Goal: Task Accomplishment & Management: Complete application form

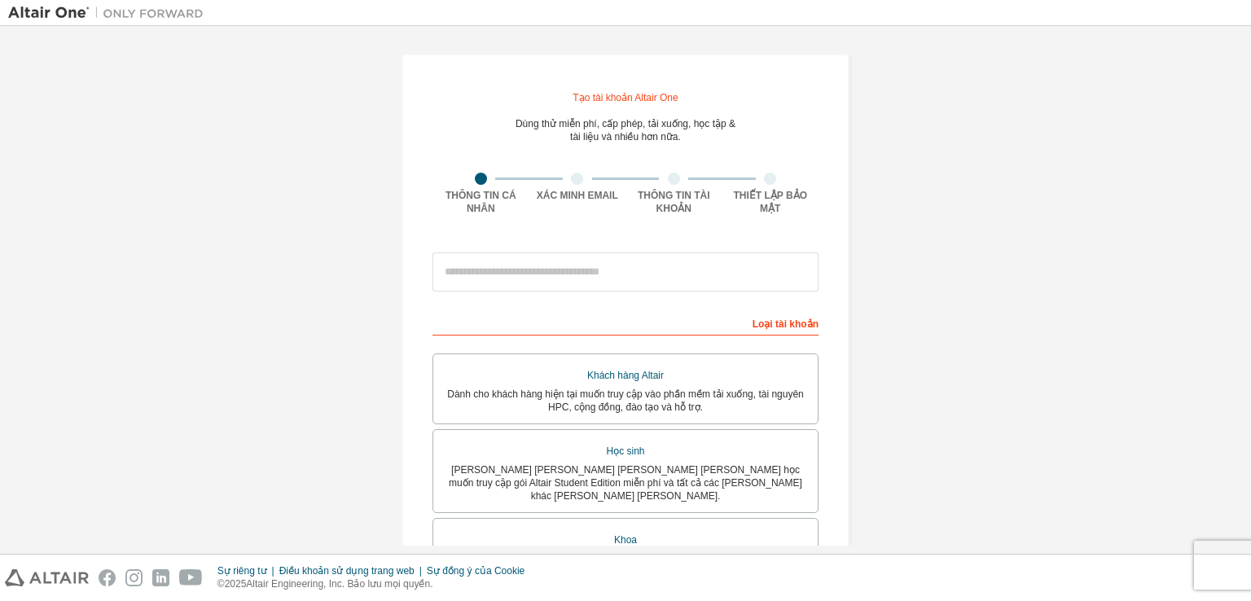
click at [939, 117] on div "Tạo tài khoản Altair One Dùng thử miễn phí, cấp phép, tải xuống, học tập & tài …" at bounding box center [625, 481] width 1235 height 895
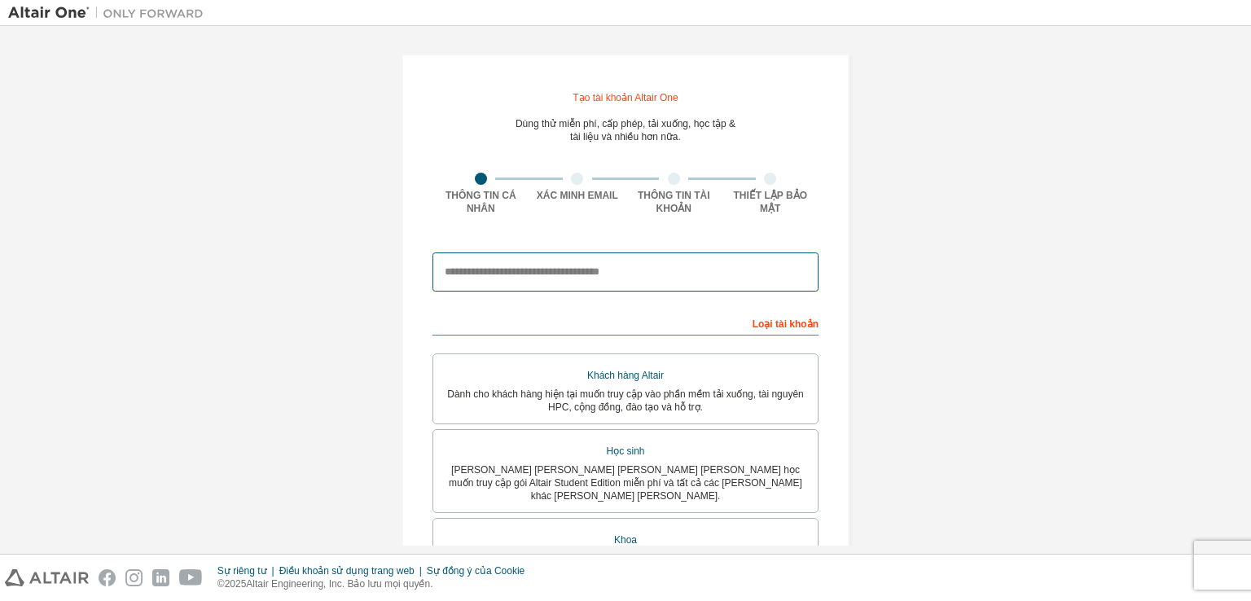
click at [578, 272] on input "email" at bounding box center [626, 272] width 386 height 39
click at [520, 278] on input "email" at bounding box center [626, 272] width 386 height 39
click at [520, 271] on input "**********" at bounding box center [626, 272] width 386 height 39
type input "**********"
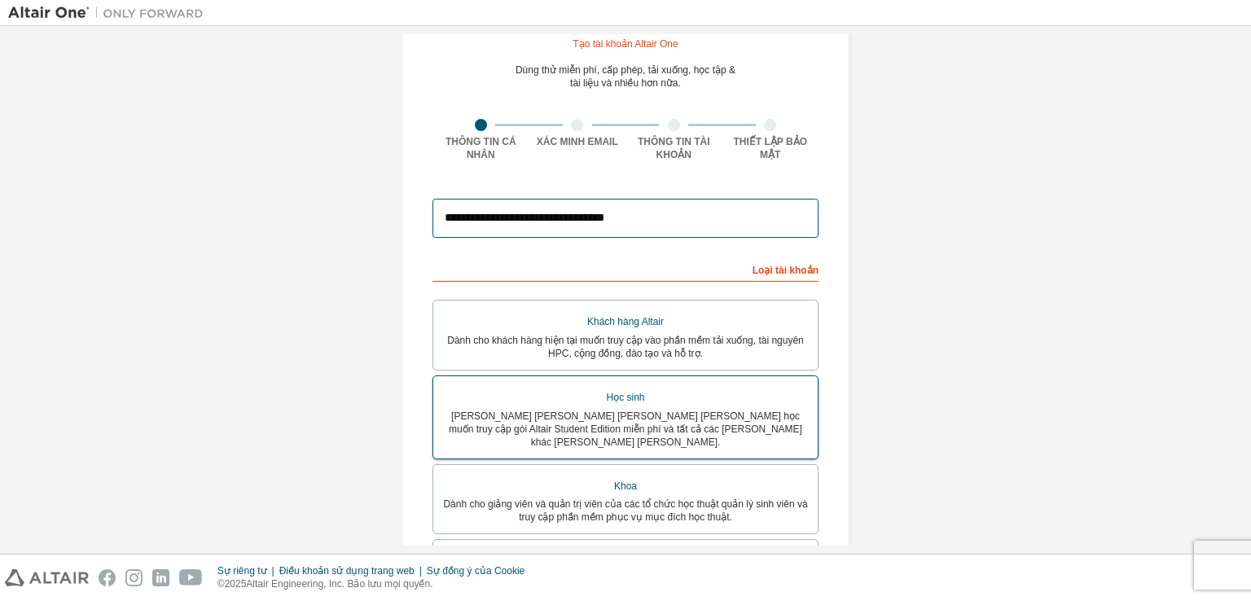
scroll to position [81, 0]
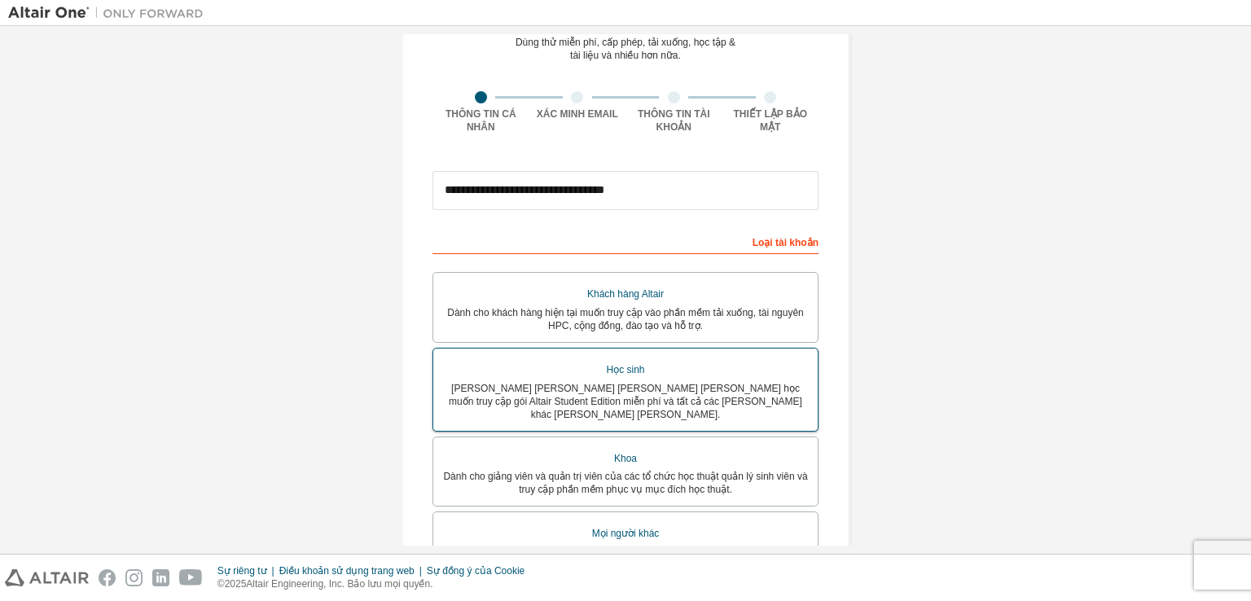
click at [652, 386] on font "Dành cho sinh viên hiện đang theo học muốn truy cập gói Altair Student Edition …" at bounding box center [626, 401] width 354 height 37
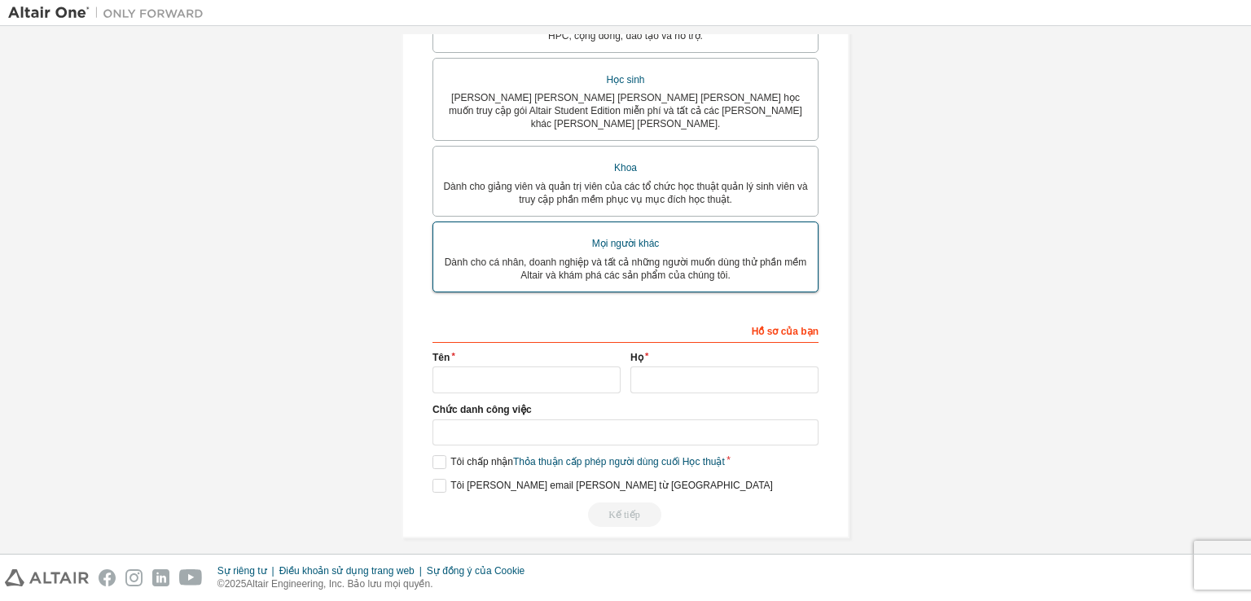
scroll to position [429, 0]
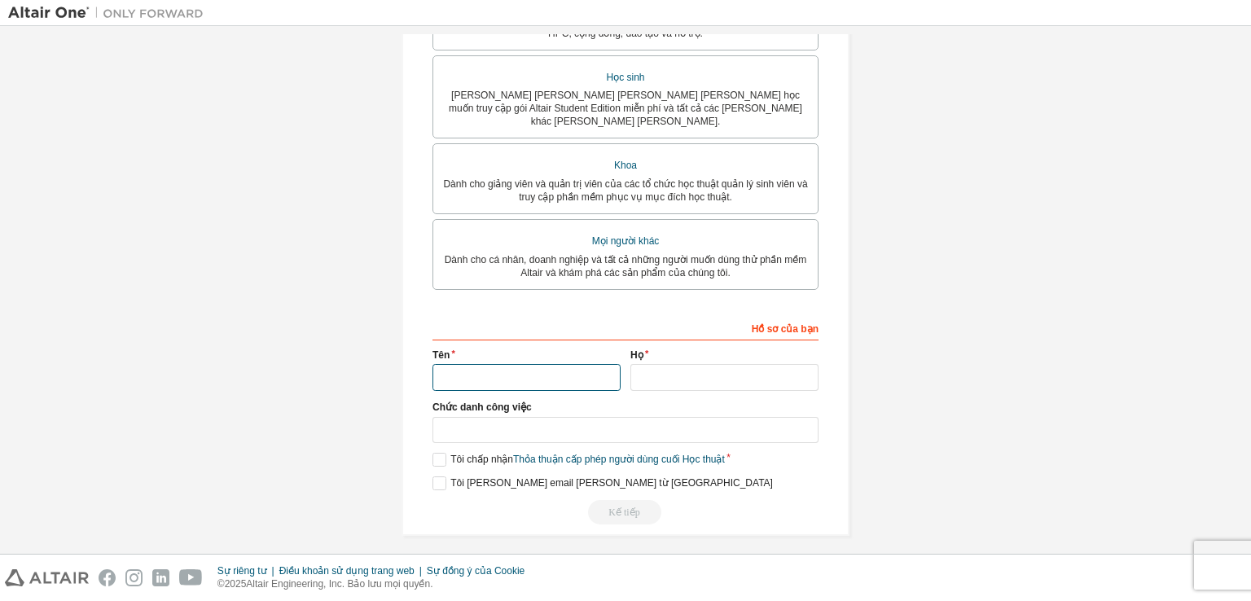
click at [495, 372] on input "text" at bounding box center [527, 377] width 188 height 27
type input "****"
click at [649, 366] on input "text" at bounding box center [725, 377] width 188 height 27
type input "**"
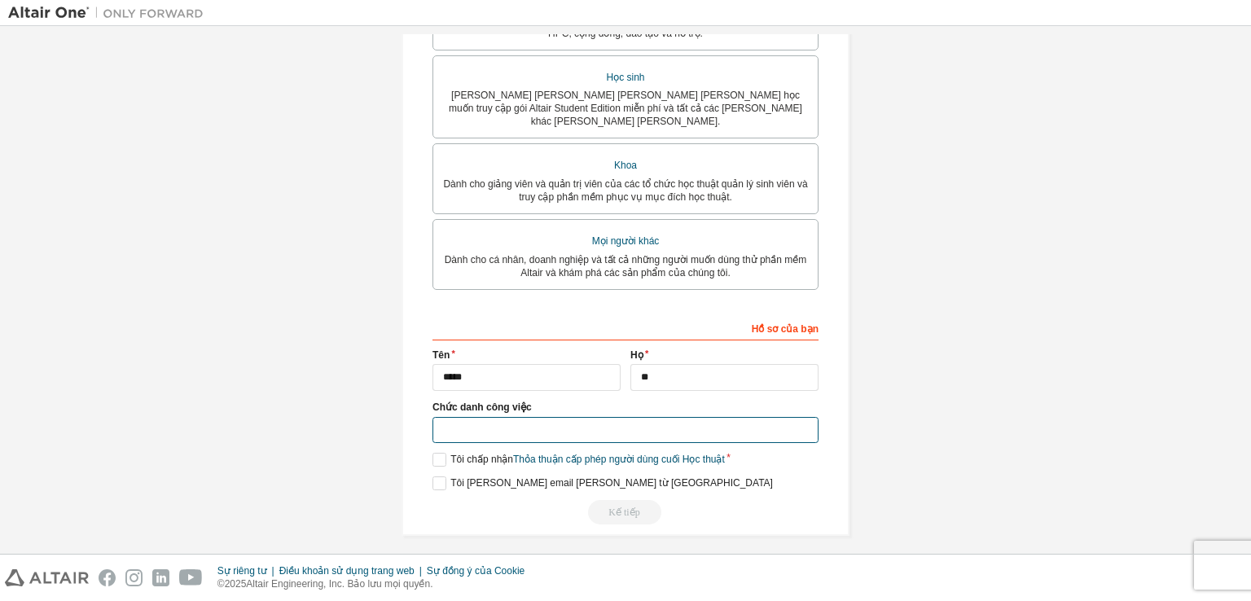
click at [488, 422] on input "text" at bounding box center [626, 430] width 386 height 27
type input "*******"
click at [433, 453] on label "Tôi chấp nhận Thỏa thuận cấp phép người dùng cuối Học thuật" at bounding box center [579, 460] width 292 height 14
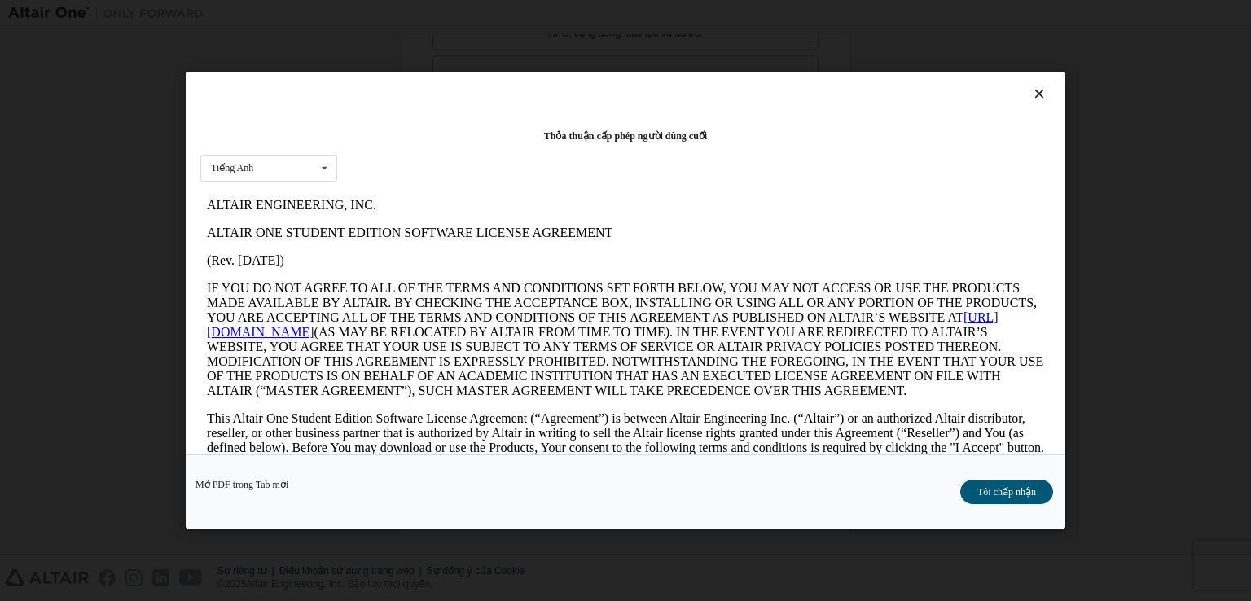
scroll to position [0, 0]
click at [1018, 496] on font "Tôi chấp nhận" at bounding box center [1007, 492] width 59 height 11
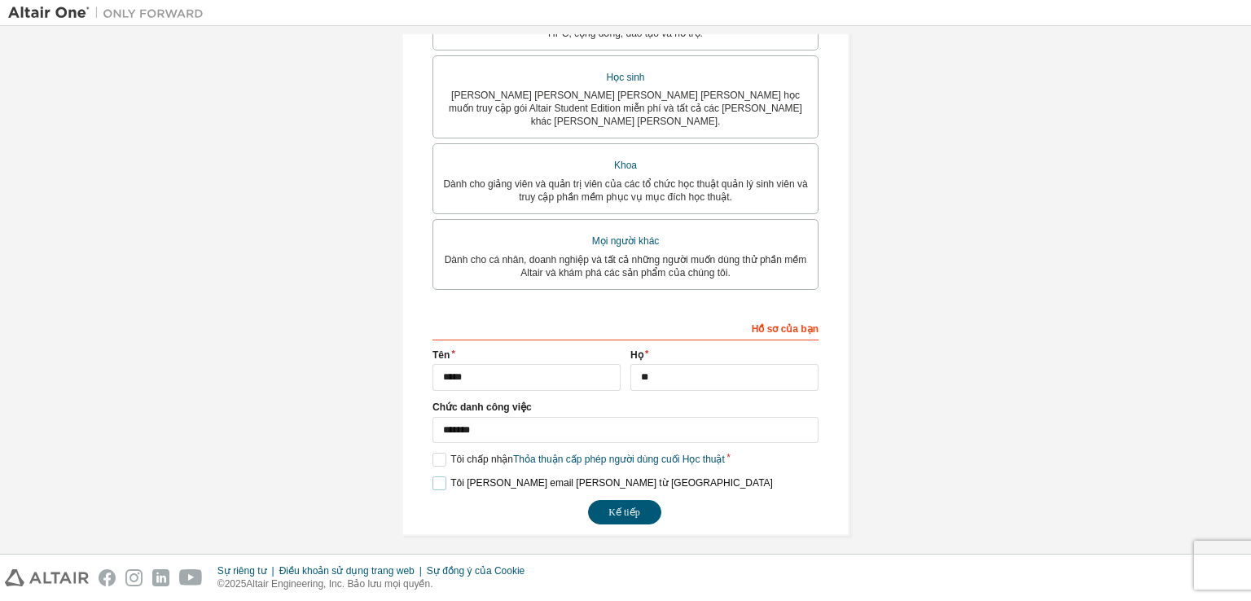
click at [433, 477] on label "Tôi muốn nhận email tiếp thị từ Altair" at bounding box center [603, 484] width 341 height 14
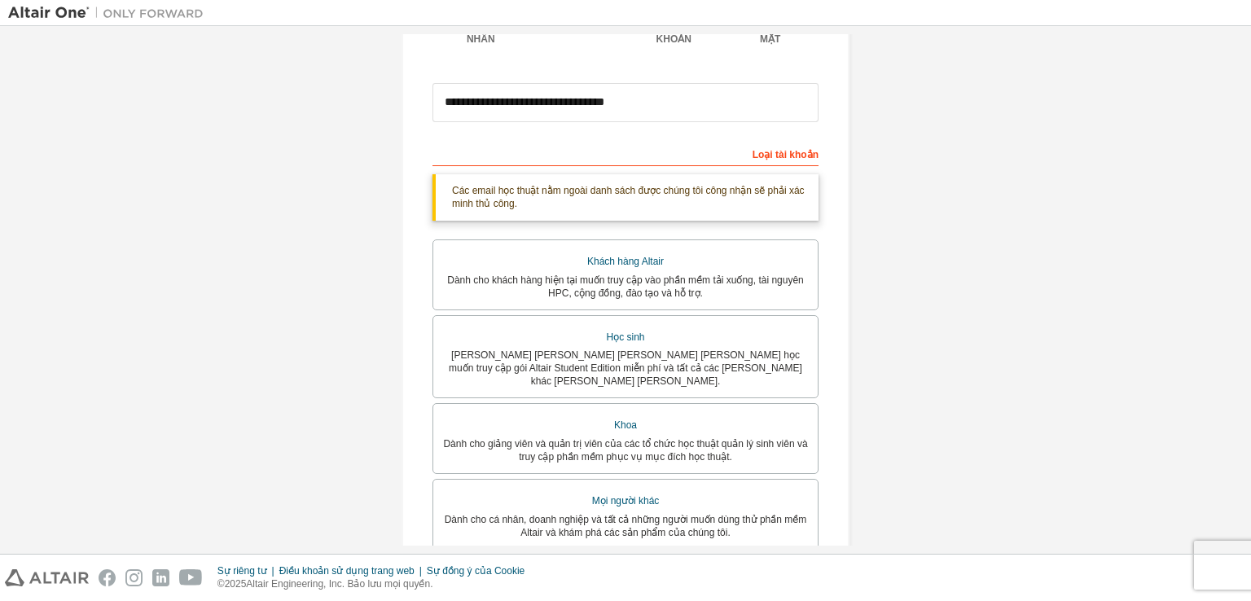
scroll to position [429, 0]
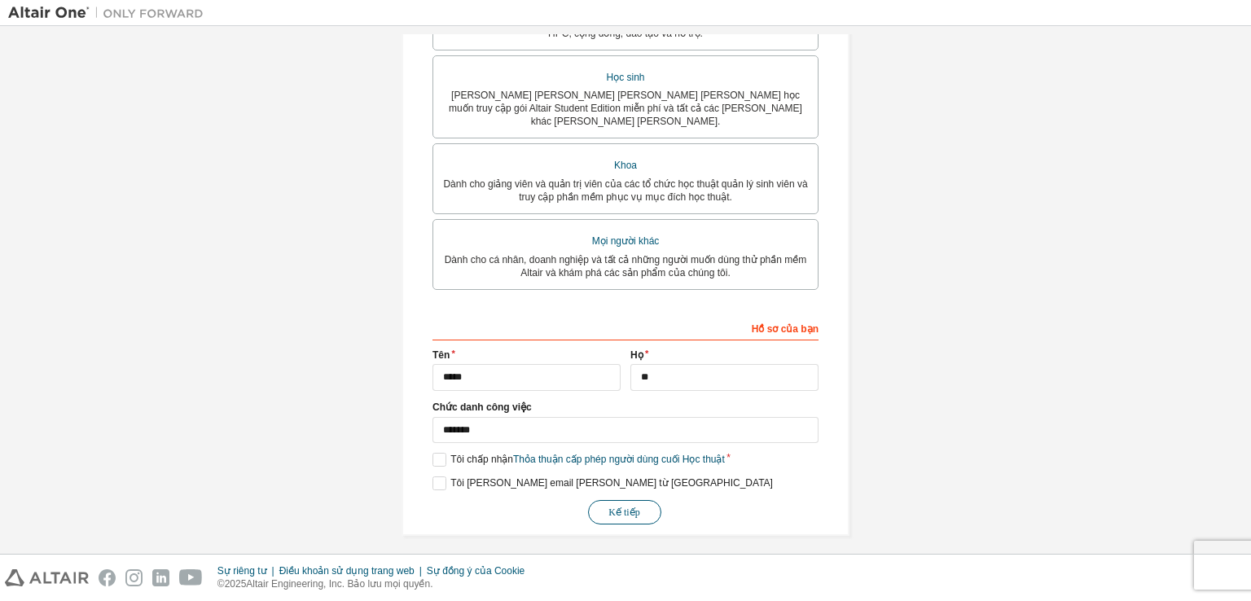
click at [619, 507] on font "Kế tiếp" at bounding box center [624, 512] width 31 height 11
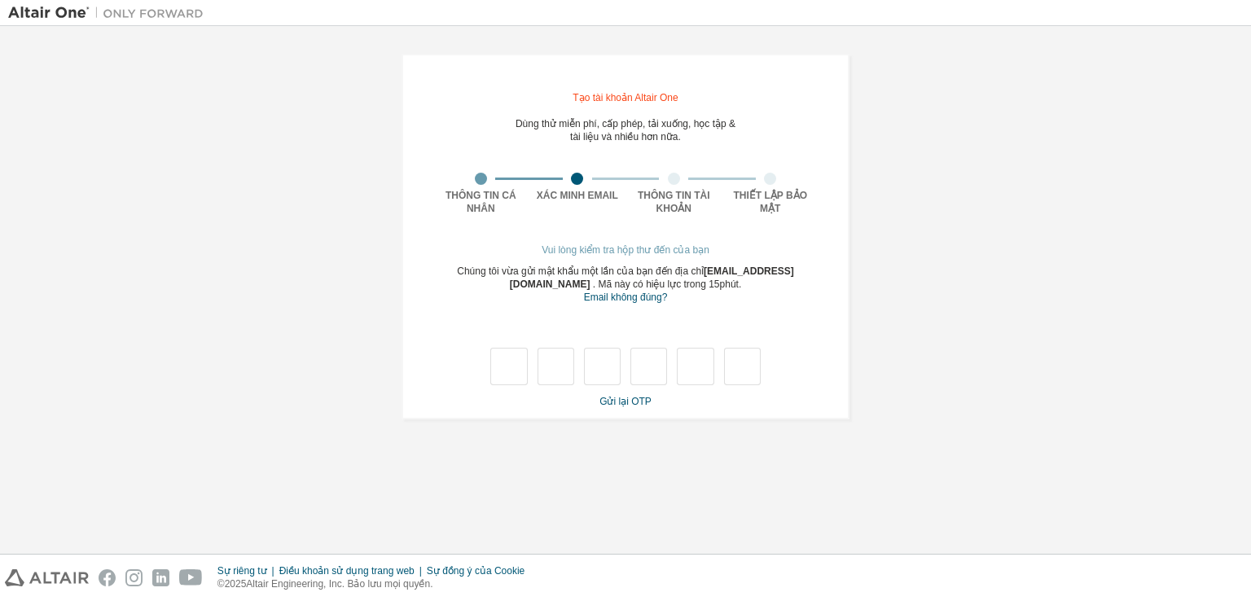
click at [931, 99] on div "**********" at bounding box center [625, 236] width 1235 height 405
click at [514, 366] on input "text" at bounding box center [508, 366] width 37 height 37
type input "*"
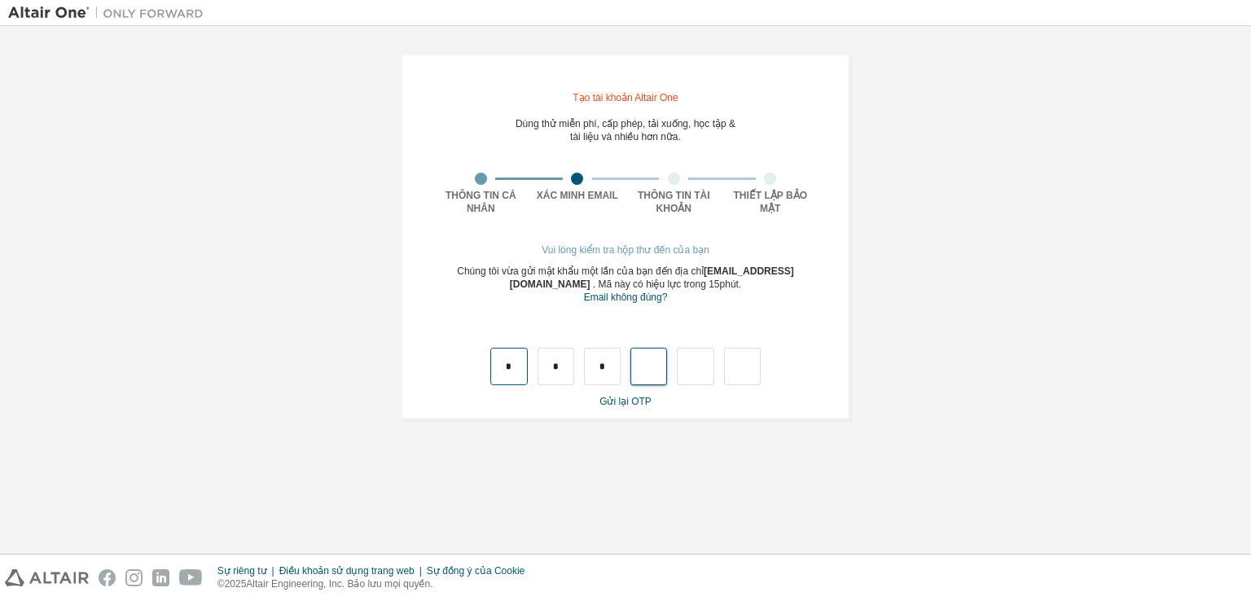
type input "*"
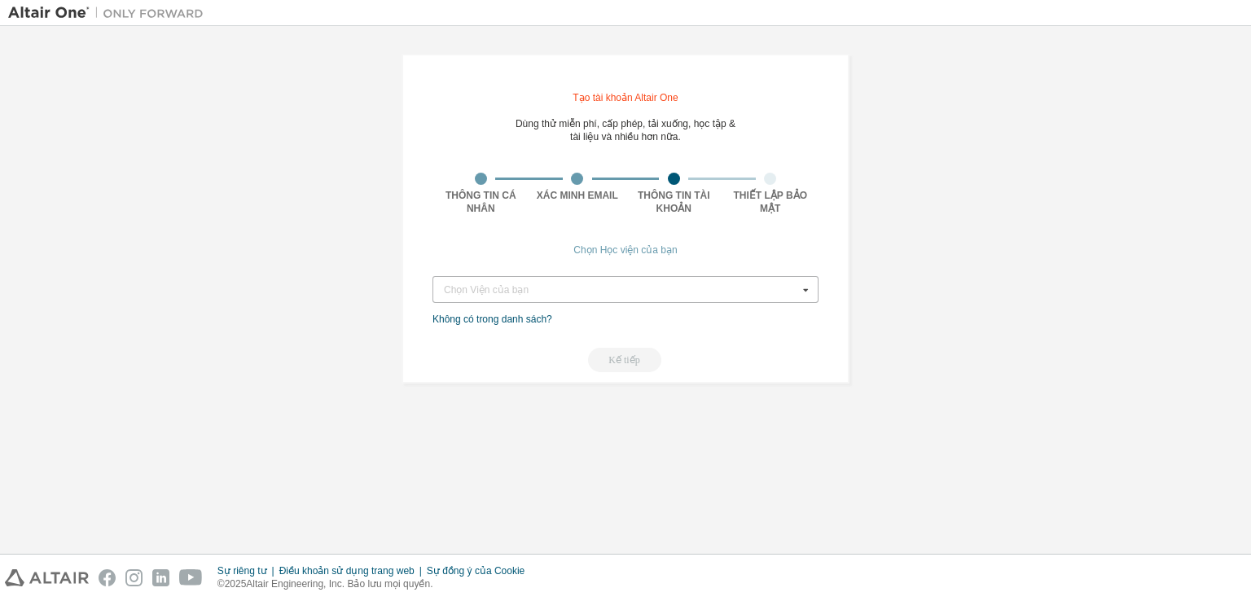
click at [808, 288] on icon at bounding box center [806, 289] width 20 height 25
click at [805, 292] on icon at bounding box center [806, 289] width 20 height 25
click at [525, 291] on div "Chọn Viện của bạn" at bounding box center [621, 290] width 354 height 10
type input "***"
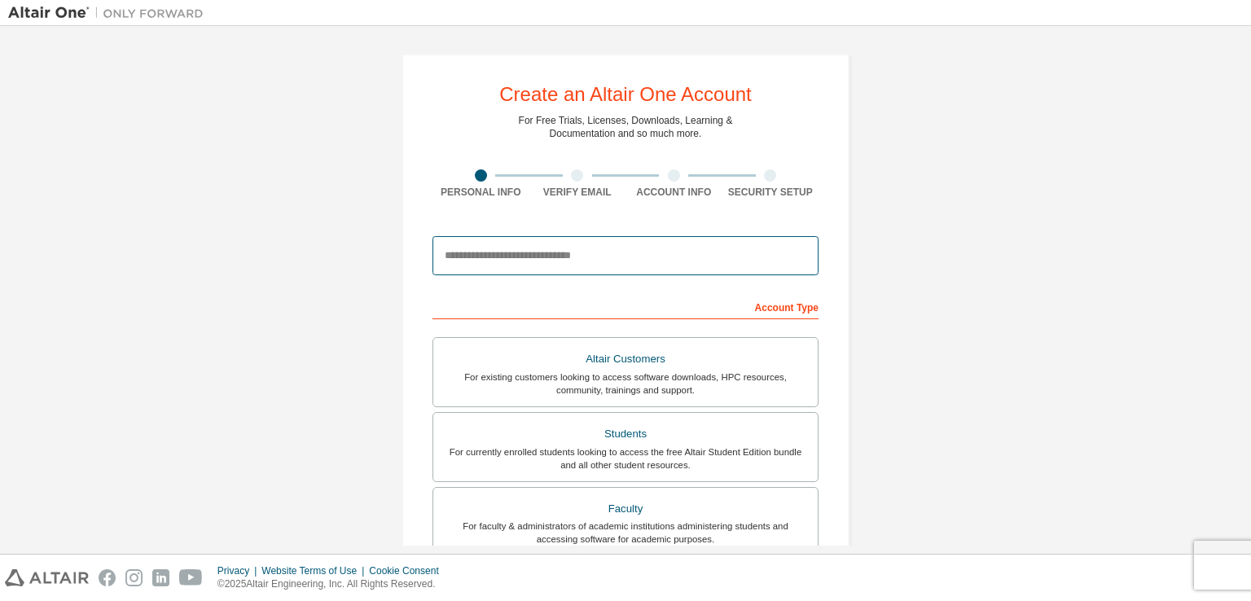
click at [503, 255] on input "email" at bounding box center [626, 255] width 386 height 39
type input "**********"
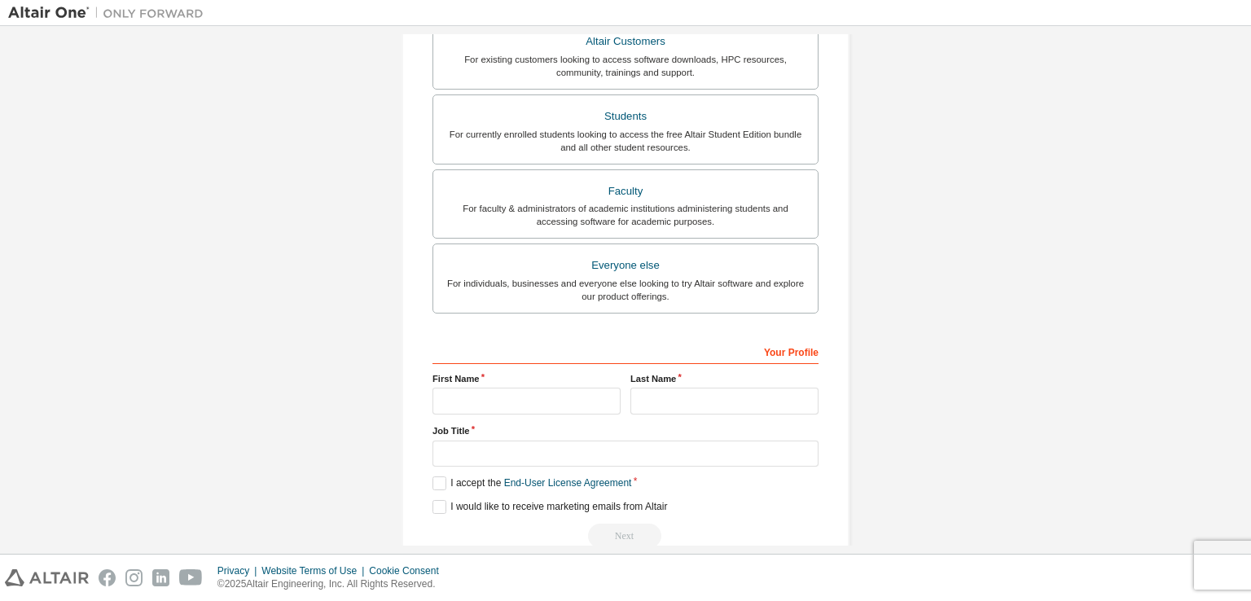
scroll to position [104, 0]
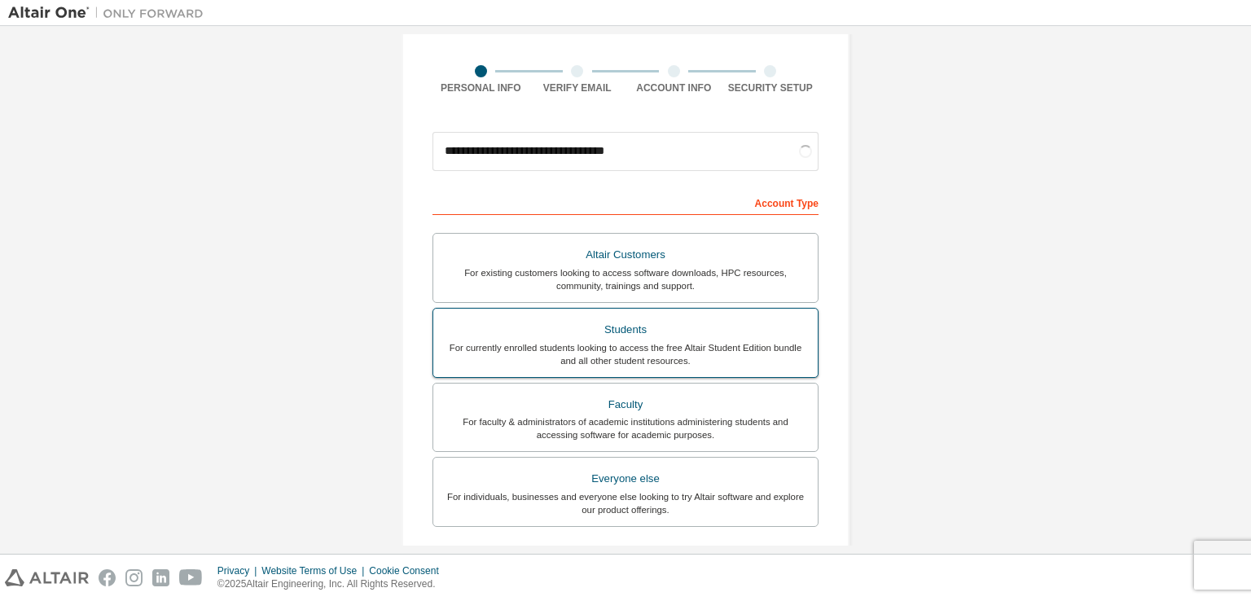
click at [600, 330] on div "Students" at bounding box center [625, 330] width 365 height 23
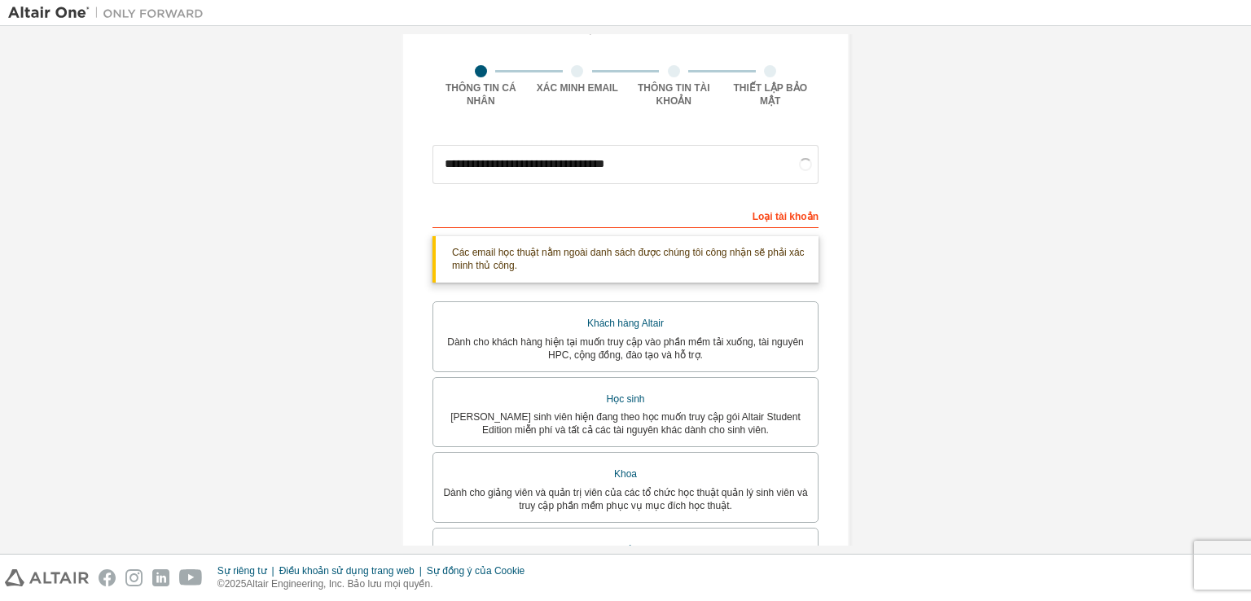
click at [952, 275] on div "**********" at bounding box center [625, 396] width 1235 height 938
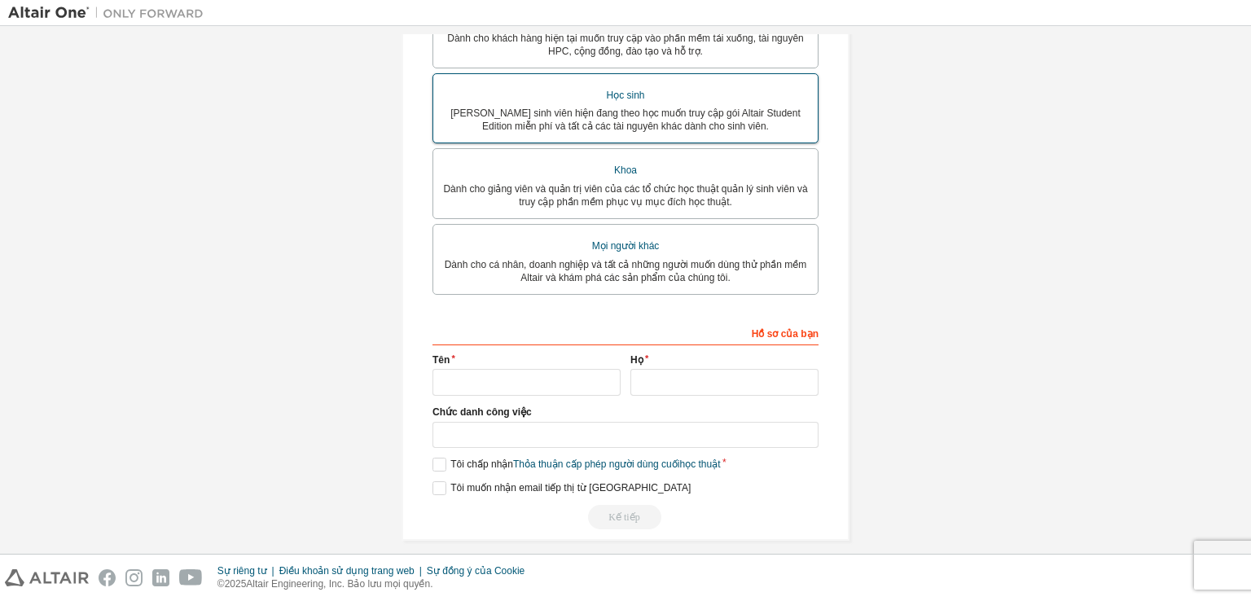
scroll to position [429, 0]
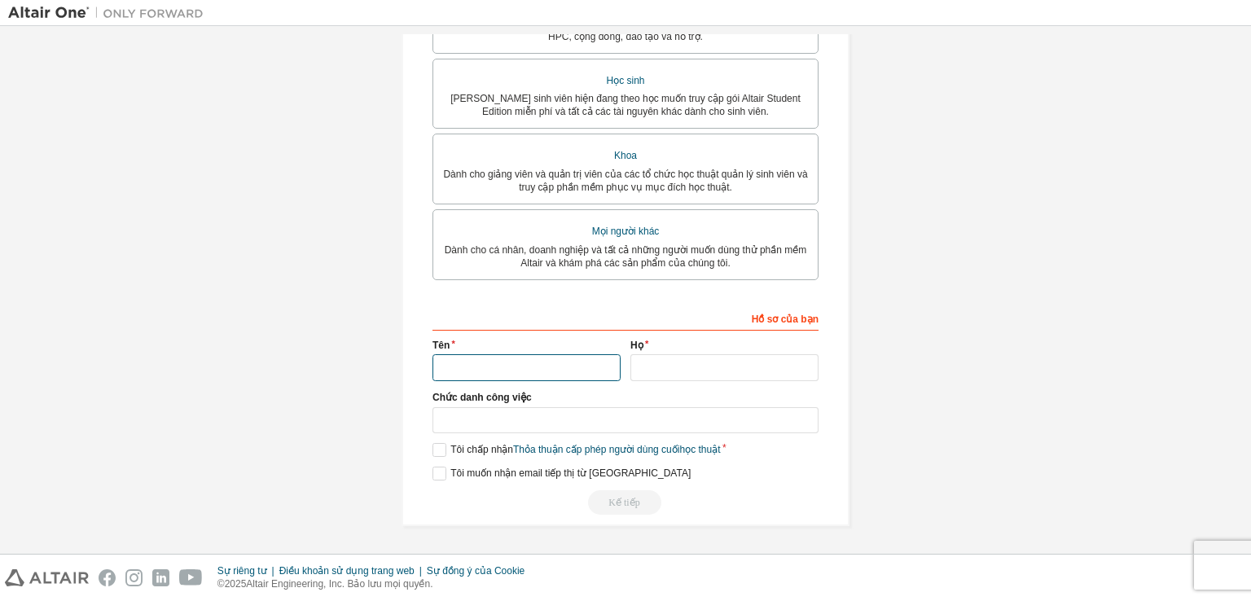
click at [503, 362] on input "text" at bounding box center [527, 367] width 188 height 27
type input "****"
click at [655, 362] on input "text" at bounding box center [725, 367] width 188 height 27
type input "**"
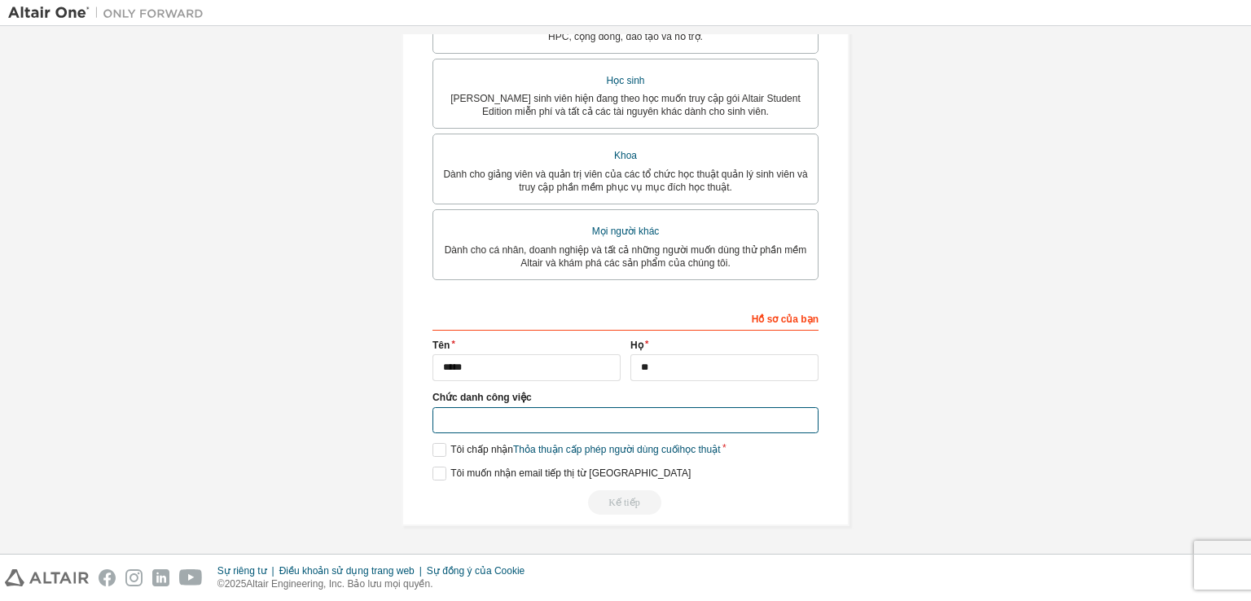
click at [543, 419] on input "text" at bounding box center [626, 420] width 386 height 27
type input "*******"
click at [436, 454] on label "Tôi chấp nhận Thỏa thuận cấp phép người dùng cuối học thuật" at bounding box center [577, 450] width 288 height 14
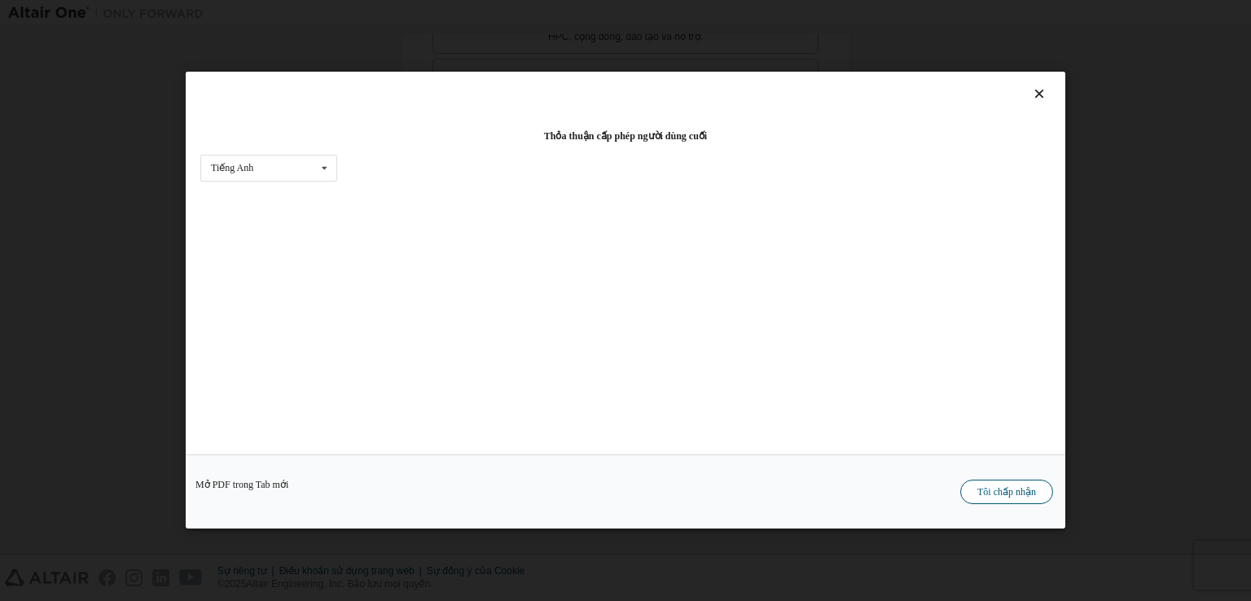
click at [981, 496] on font "Tôi chấp nhận" at bounding box center [1007, 492] width 59 height 11
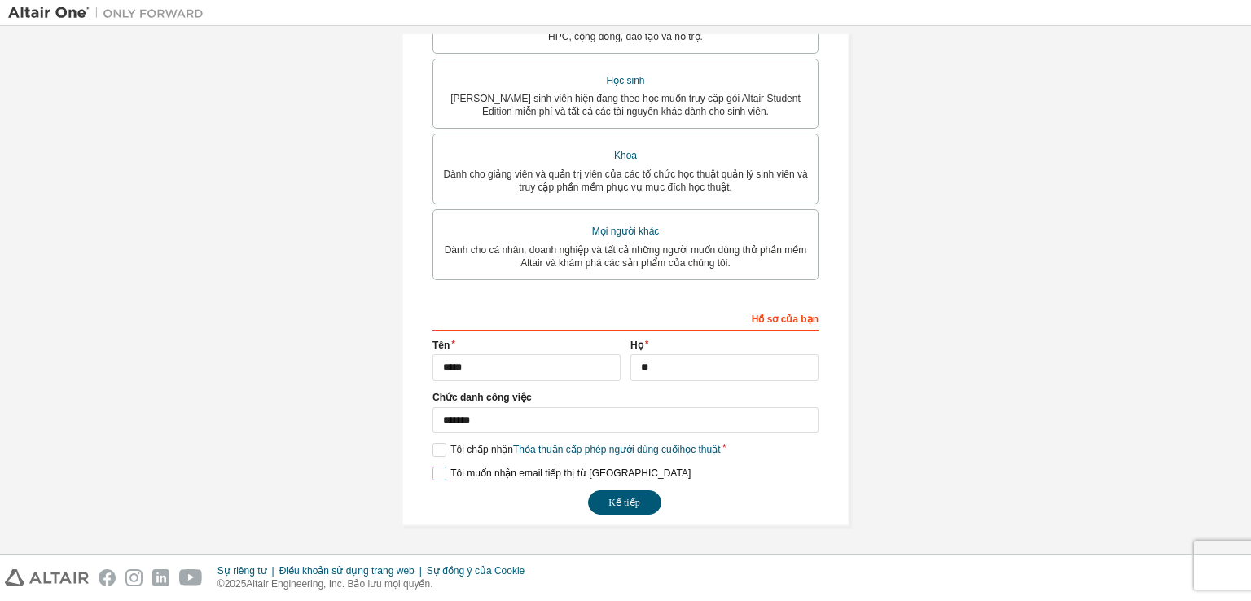
click at [440, 473] on label "Tôi muốn nhận email tiếp thị từ Altair" at bounding box center [562, 474] width 258 height 14
click at [639, 501] on button "Kế tiếp" at bounding box center [624, 502] width 73 height 24
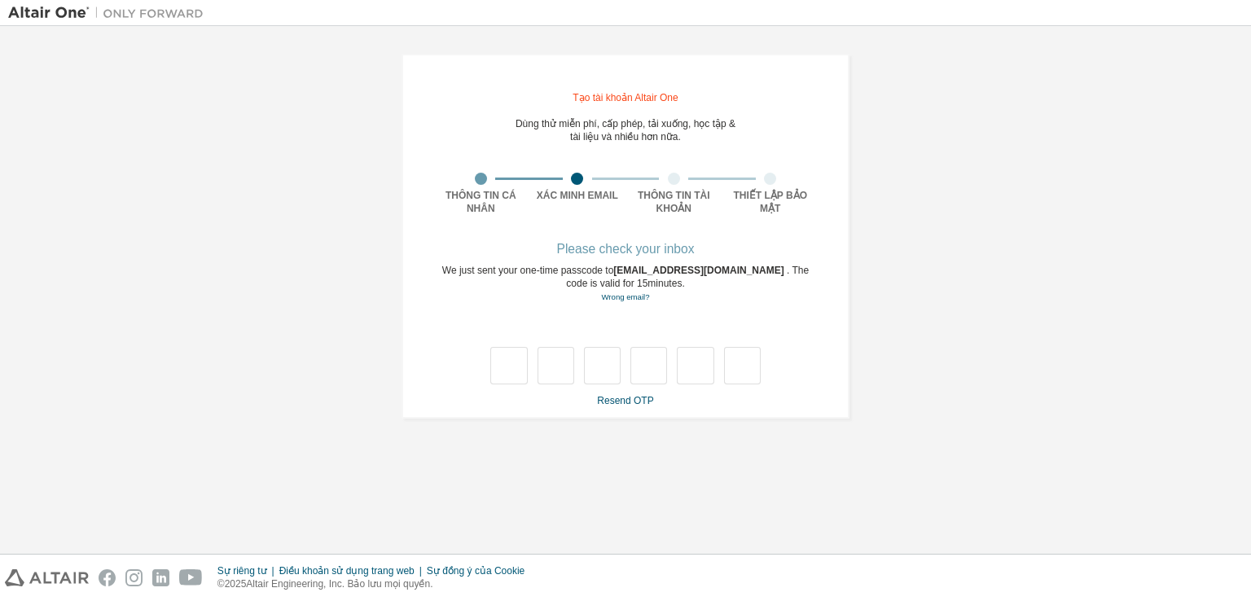
scroll to position [0, 0]
type input "*"
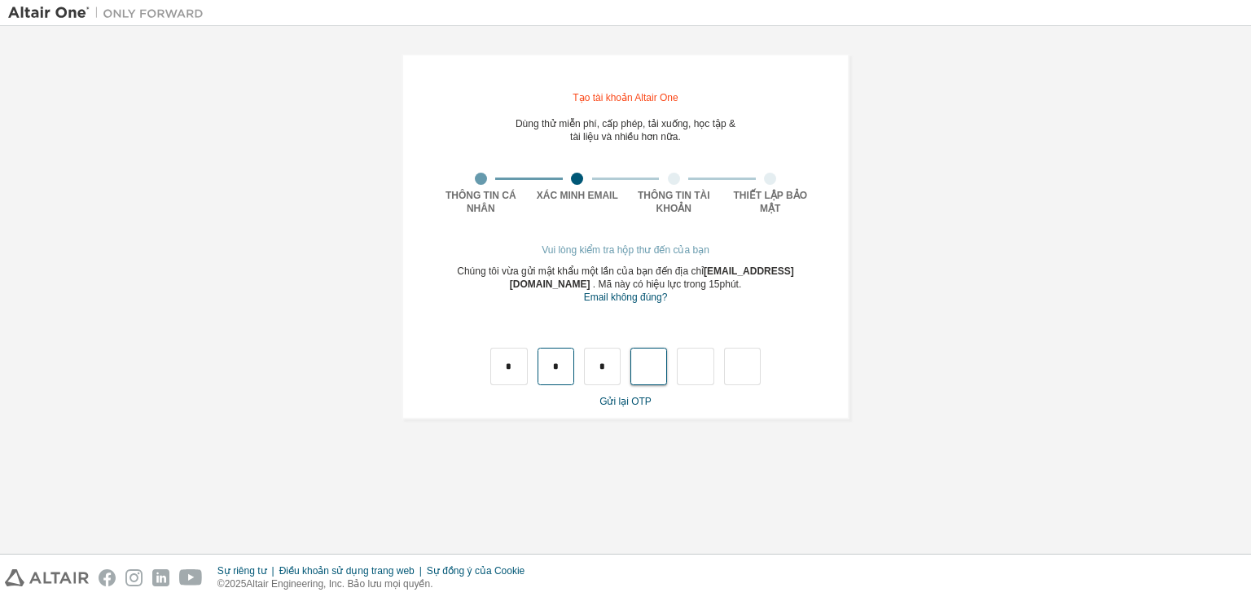
type input "*"
click at [503, 366] on input "text" at bounding box center [508, 366] width 37 height 37
click at [503, 379] on input "text" at bounding box center [508, 366] width 37 height 37
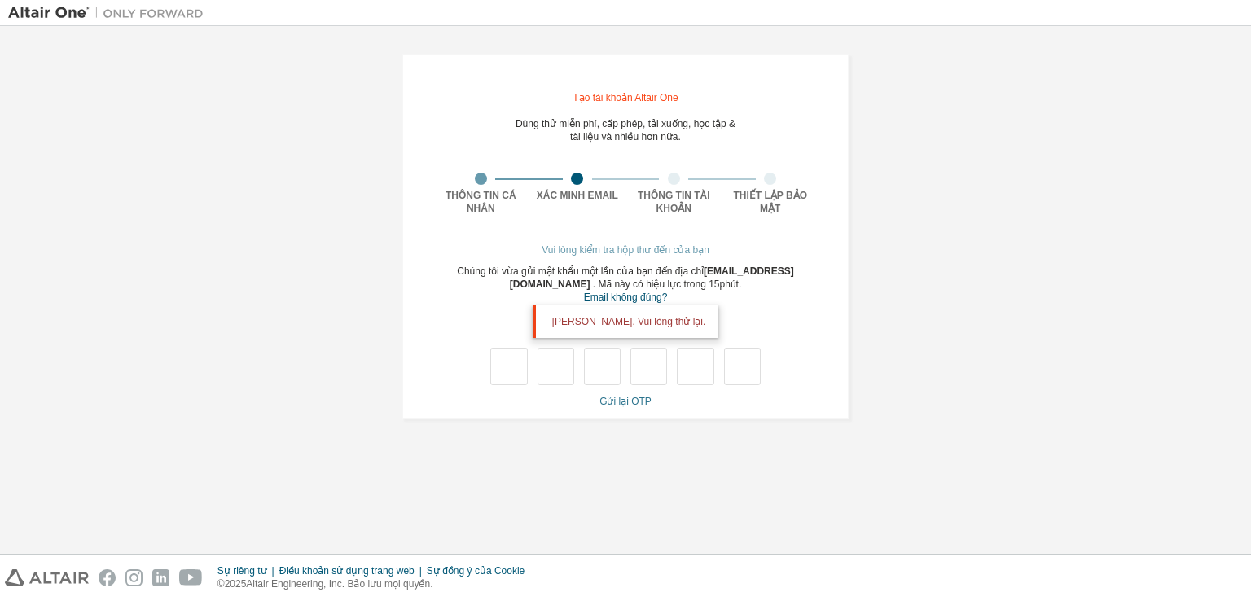
click at [622, 403] on font "Gửi lại OTP" at bounding box center [626, 401] width 52 height 11
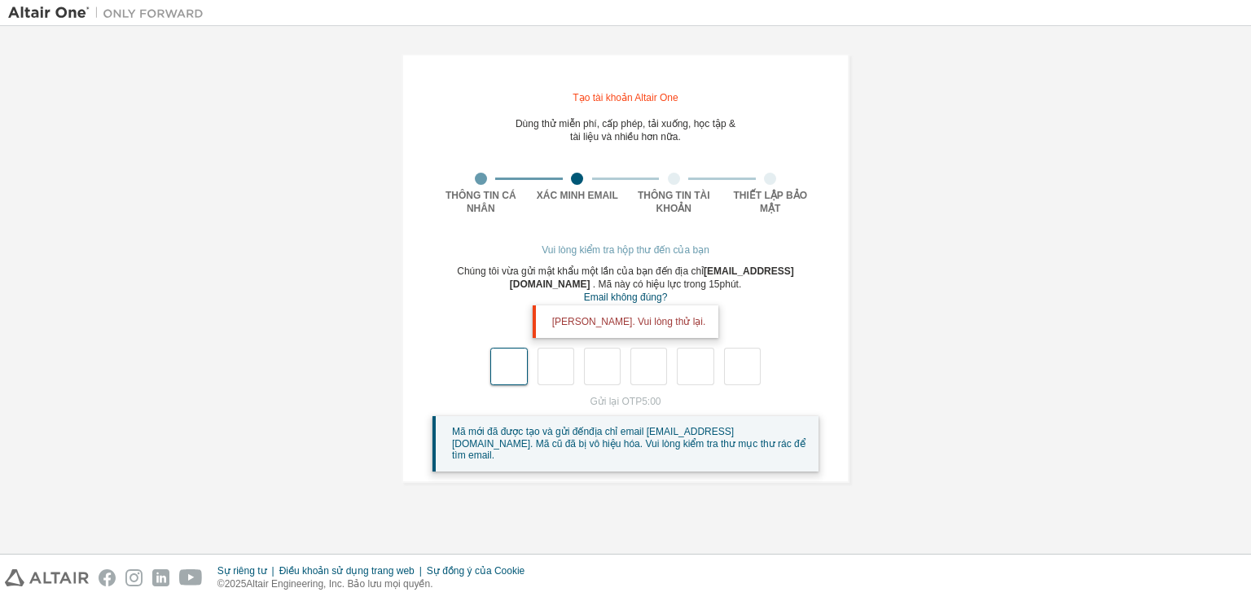
click at [520, 368] on input "text" at bounding box center [508, 366] width 37 height 37
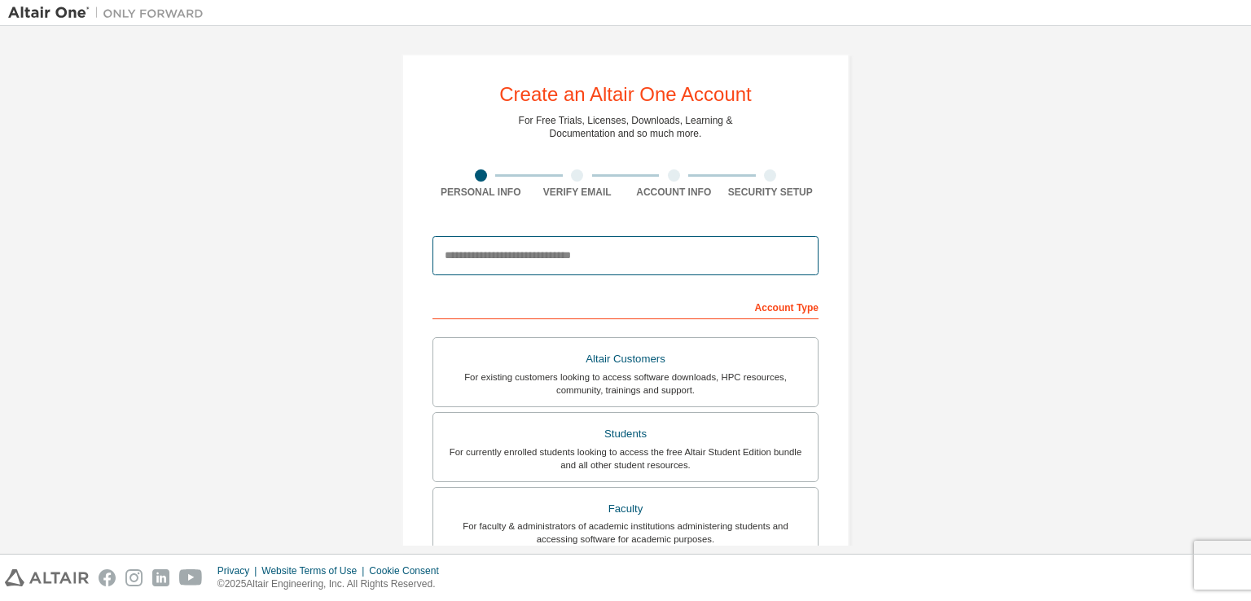
click at [495, 246] on input "email" at bounding box center [626, 255] width 386 height 39
type input "**********"
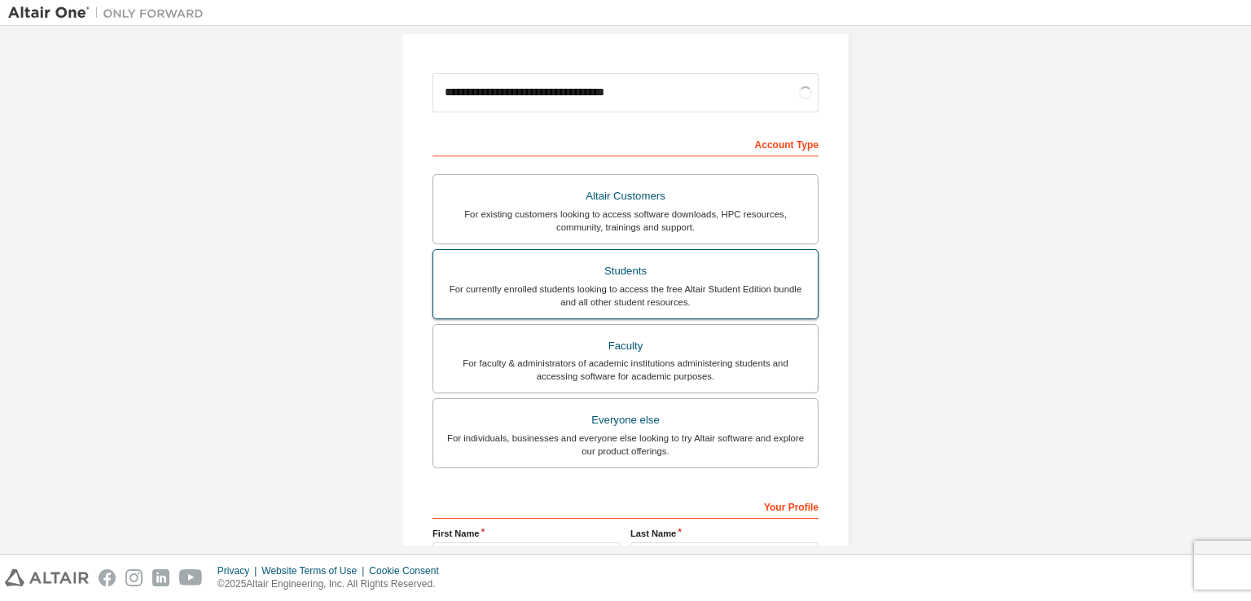
click at [566, 279] on div "Students" at bounding box center [625, 271] width 365 height 23
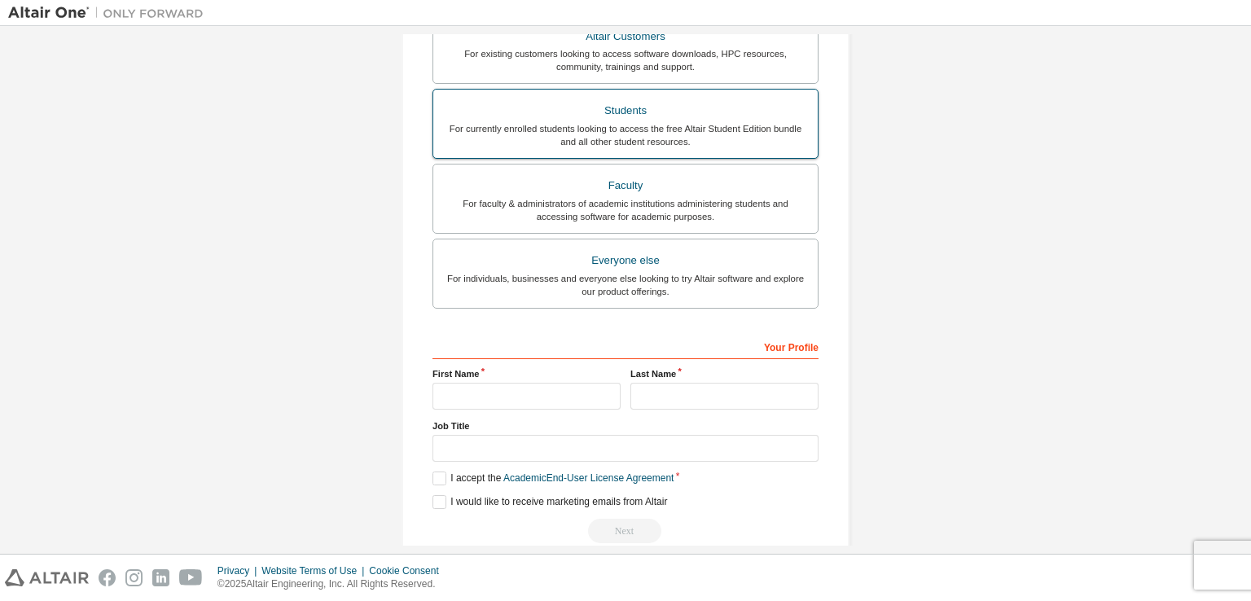
scroll to position [390, 0]
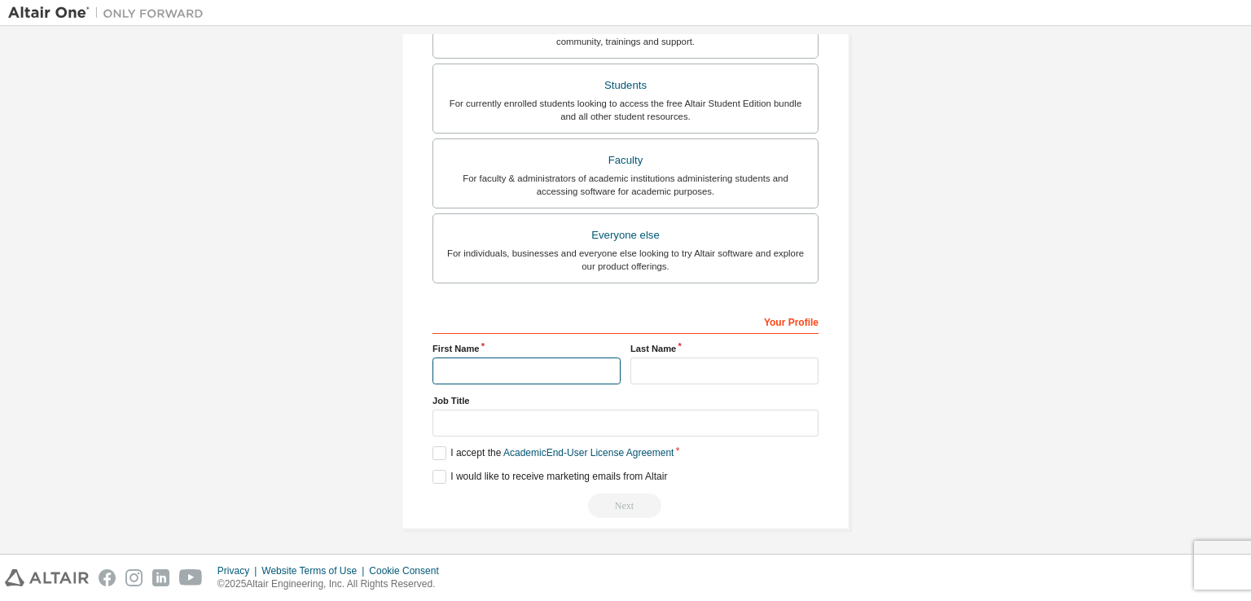
click at [499, 368] on input "text" at bounding box center [527, 371] width 188 height 27
type input "****"
click at [671, 365] on input "text" at bounding box center [725, 371] width 188 height 27
type input "**"
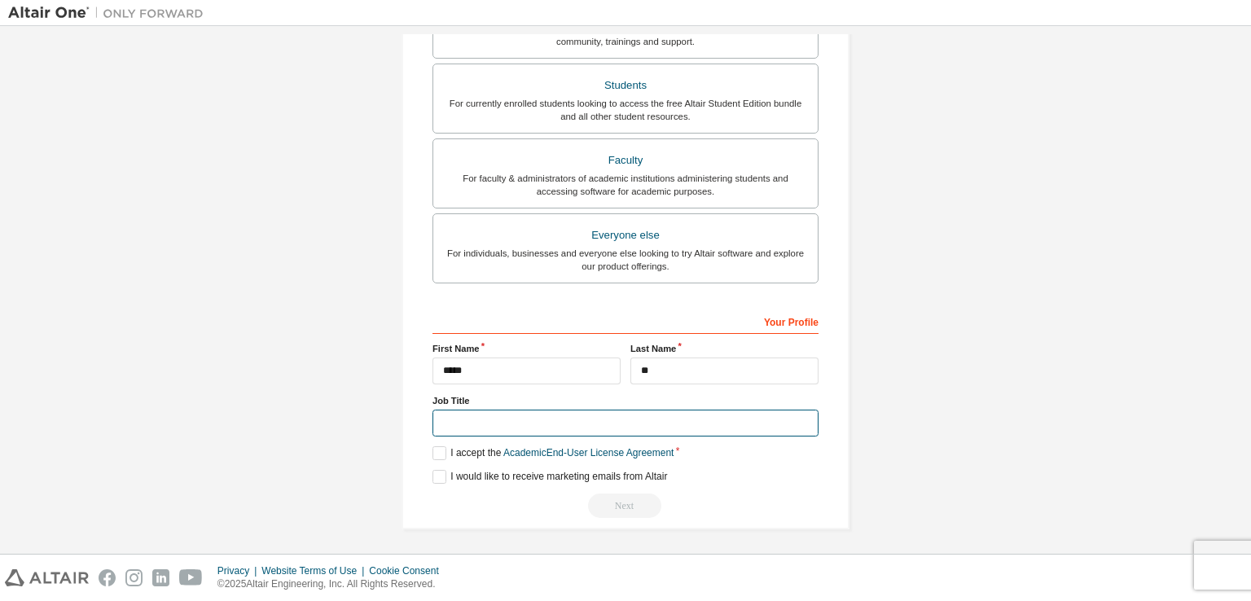
click at [507, 428] on input "text" at bounding box center [626, 423] width 386 height 27
type input "*******"
click at [443, 449] on label "I accept the Academic End-User License Agreement" at bounding box center [553, 453] width 241 height 14
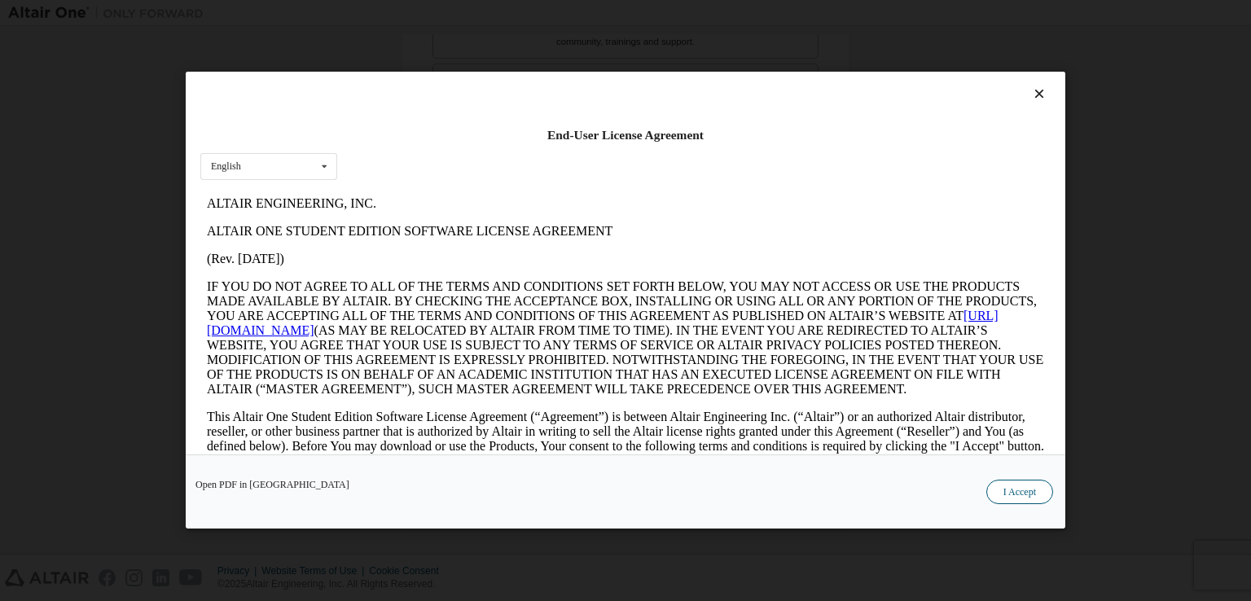
scroll to position [0, 0]
click at [1000, 486] on button "I Accept" at bounding box center [1020, 493] width 67 height 24
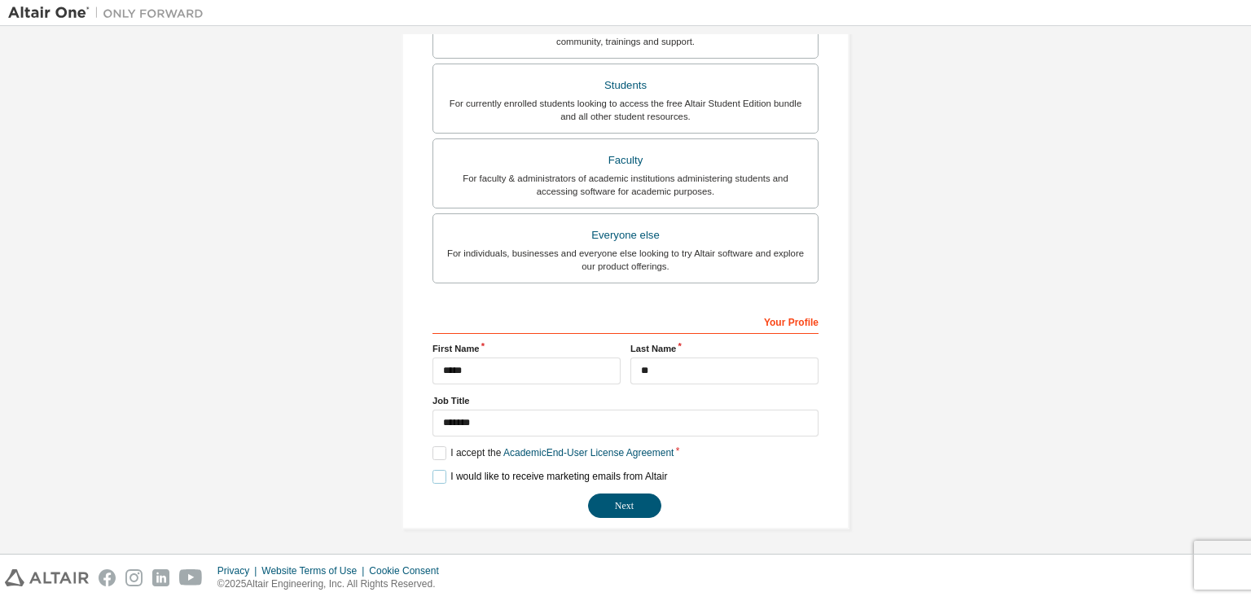
click at [433, 477] on label "I would like to receive marketing emails from Altair" at bounding box center [550, 477] width 235 height 14
click at [622, 499] on button "Next" at bounding box center [624, 506] width 73 height 24
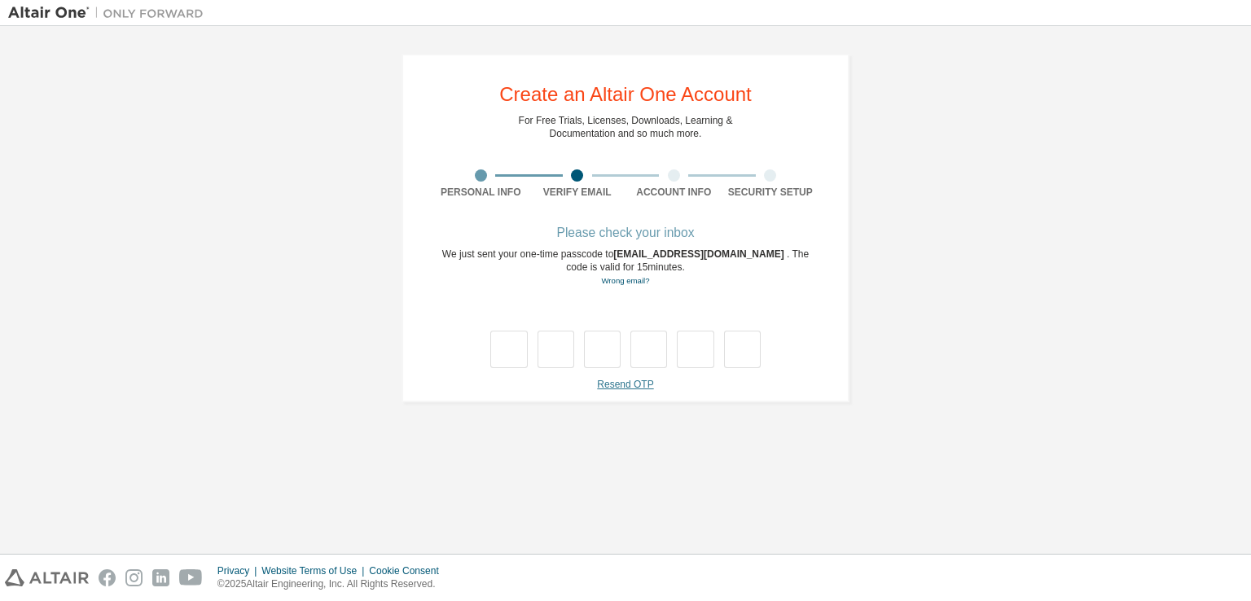
click at [633, 382] on link "Resend OTP" at bounding box center [625, 384] width 56 height 11
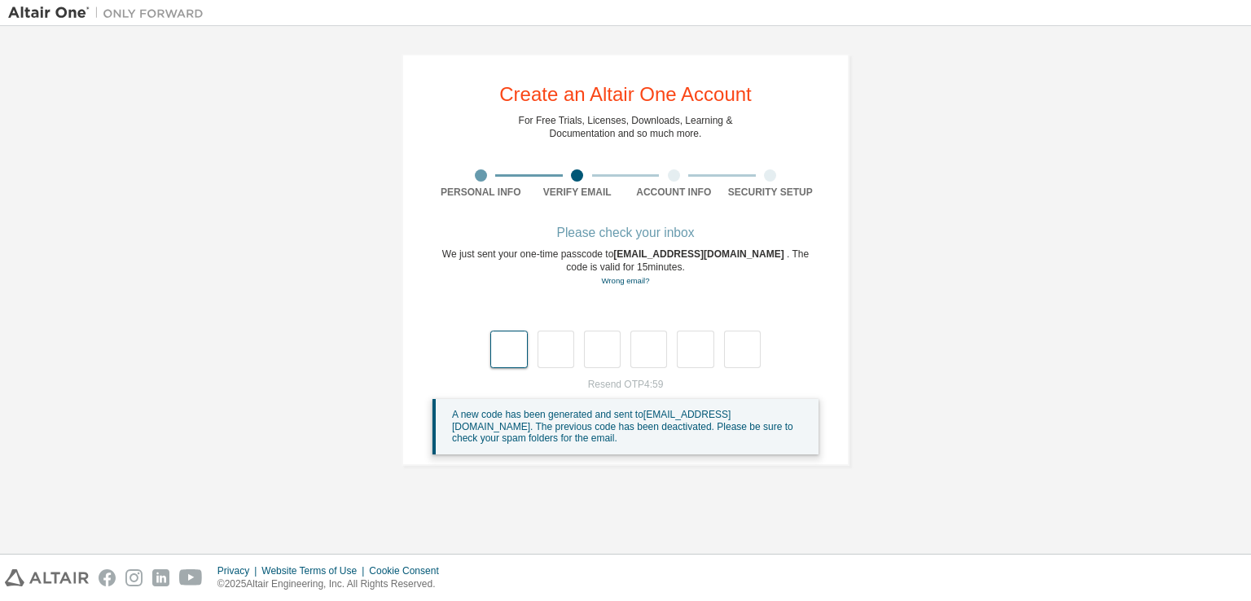
click at [502, 353] on input "text" at bounding box center [508, 349] width 37 height 37
type input "*"
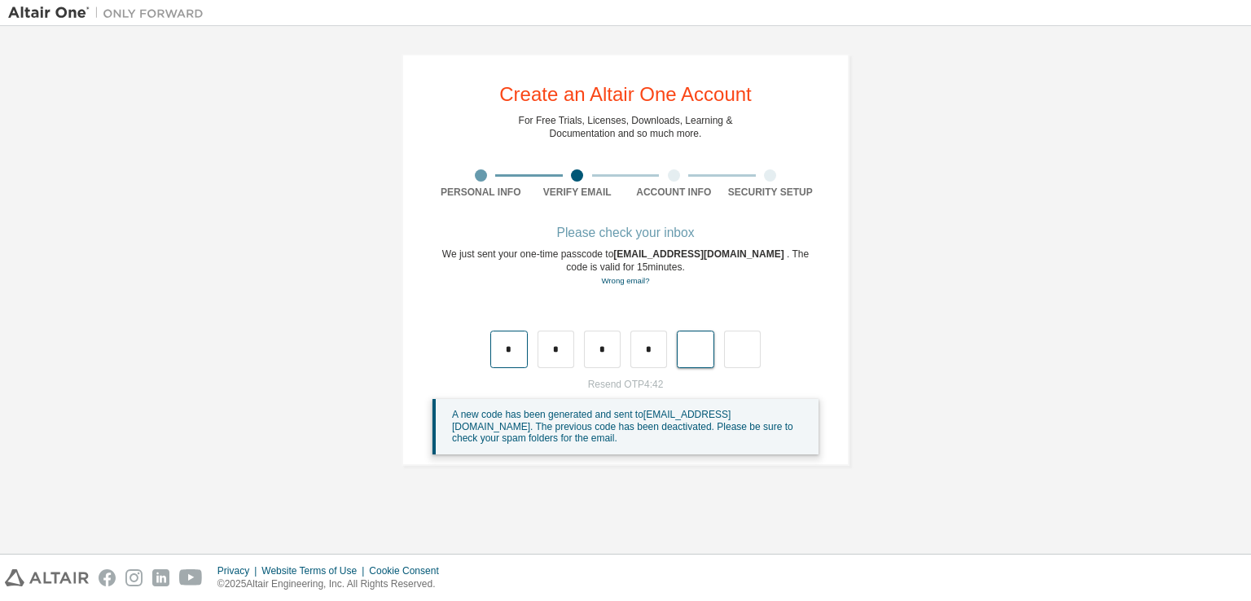
type input "*"
click at [502, 353] on input "text" at bounding box center [508, 349] width 37 height 37
type input "*"
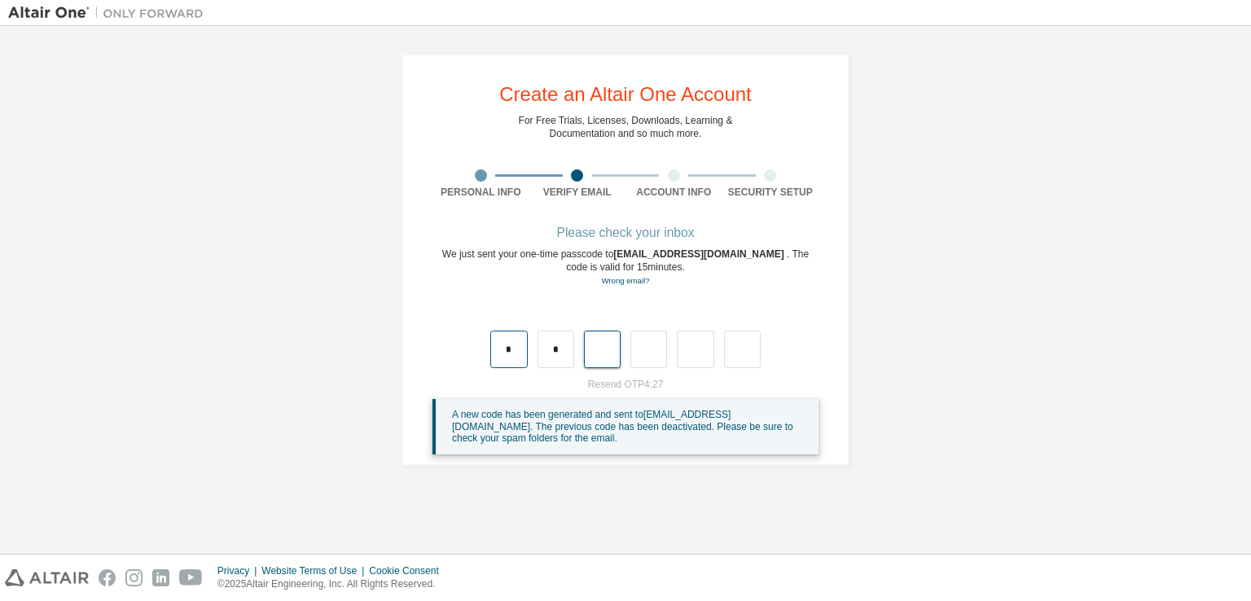
type input "*"
click at [655, 349] on input "*" at bounding box center [649, 349] width 37 height 37
click at [642, 349] on input "text" at bounding box center [649, 349] width 37 height 37
type input "*"
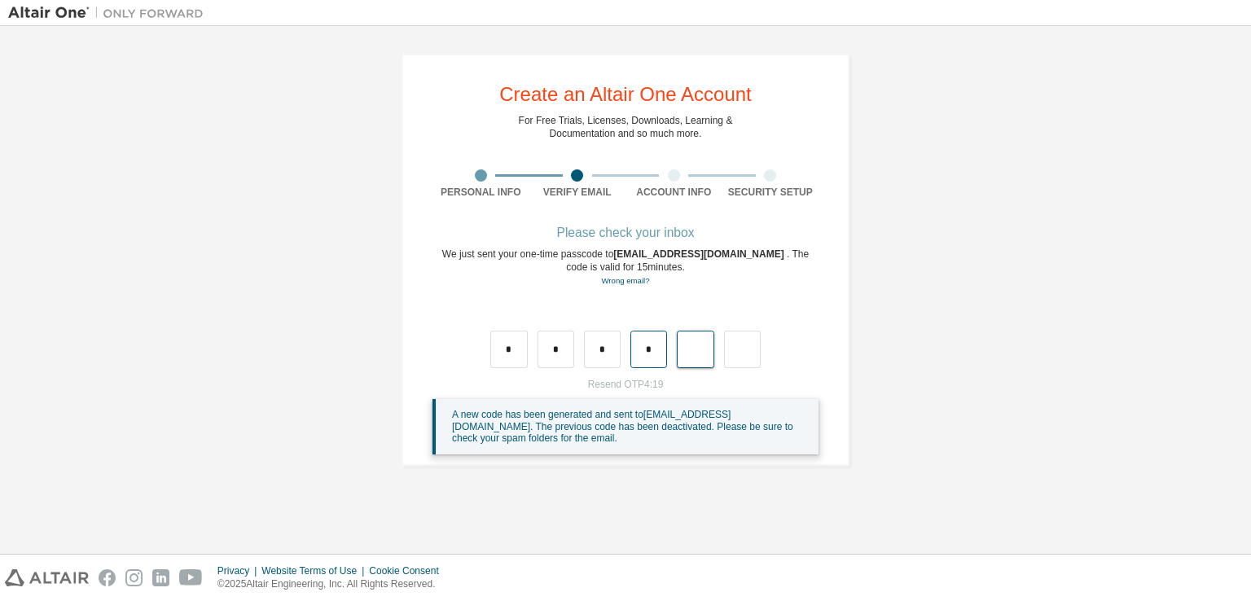
type input "*"
click at [486, 356] on div "Wrong code. Please try again" at bounding box center [626, 332] width 386 height 71
click at [499, 358] on input "text" at bounding box center [508, 349] width 37 height 37
type input "*"
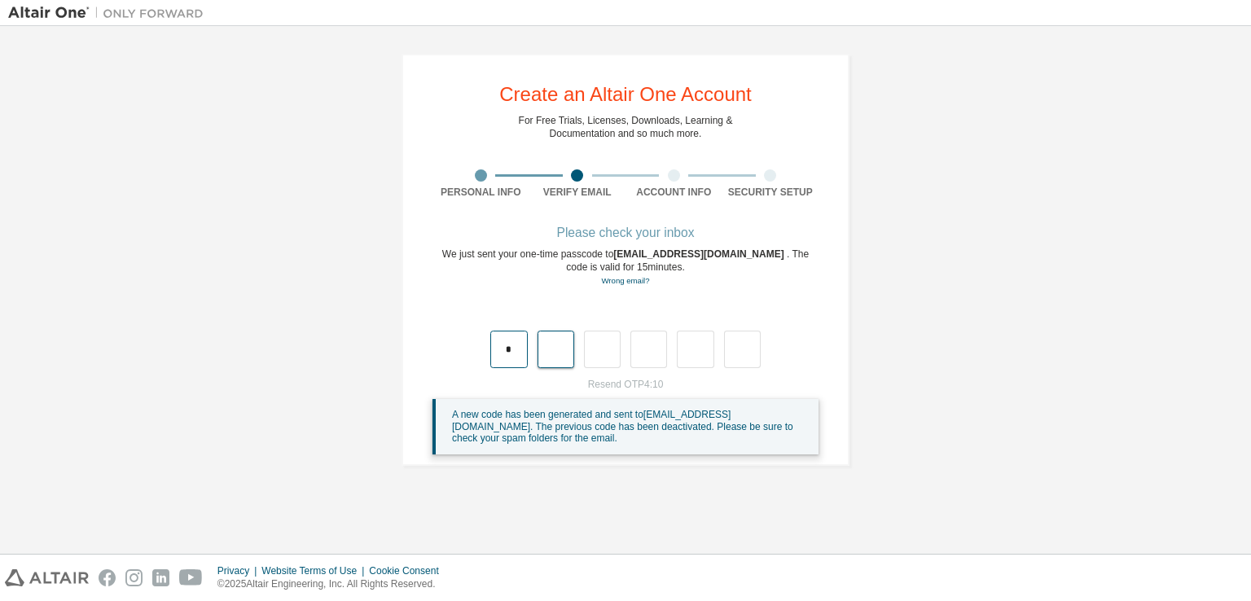
type input "*"
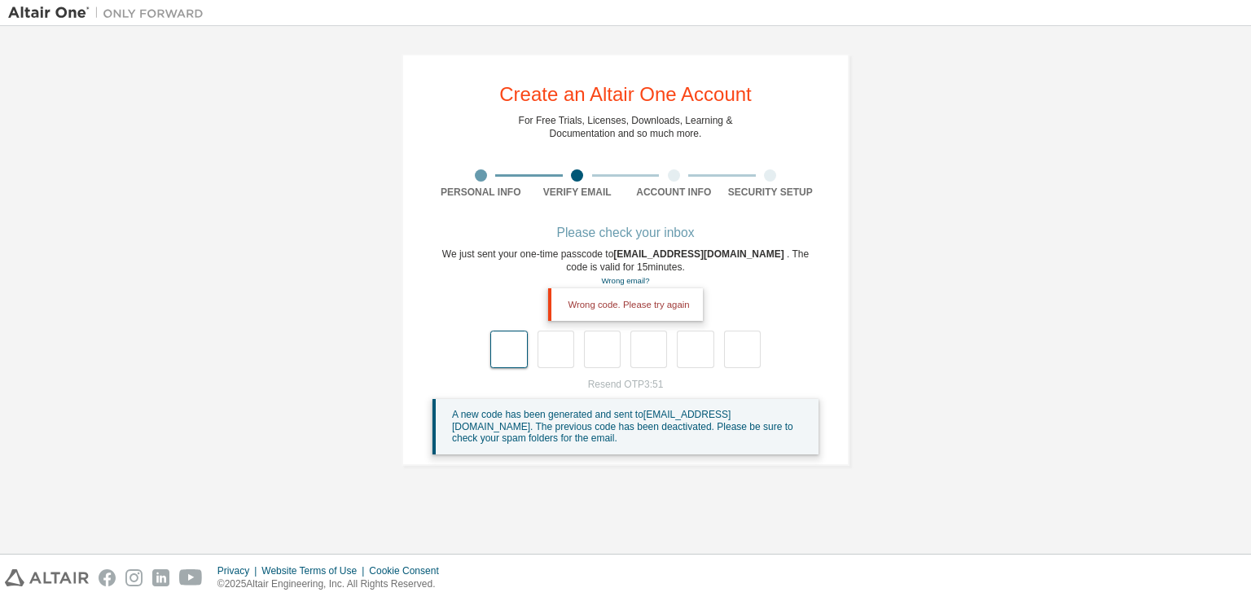
click at [499, 358] on input "text" at bounding box center [508, 349] width 37 height 37
type input "*"
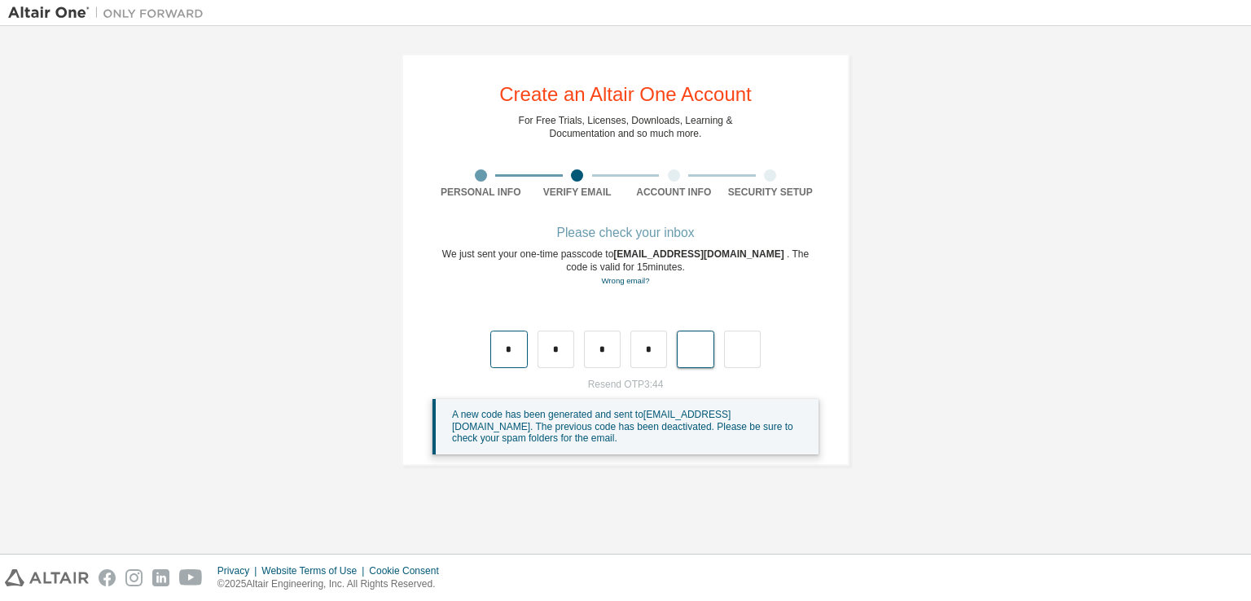
type input "*"
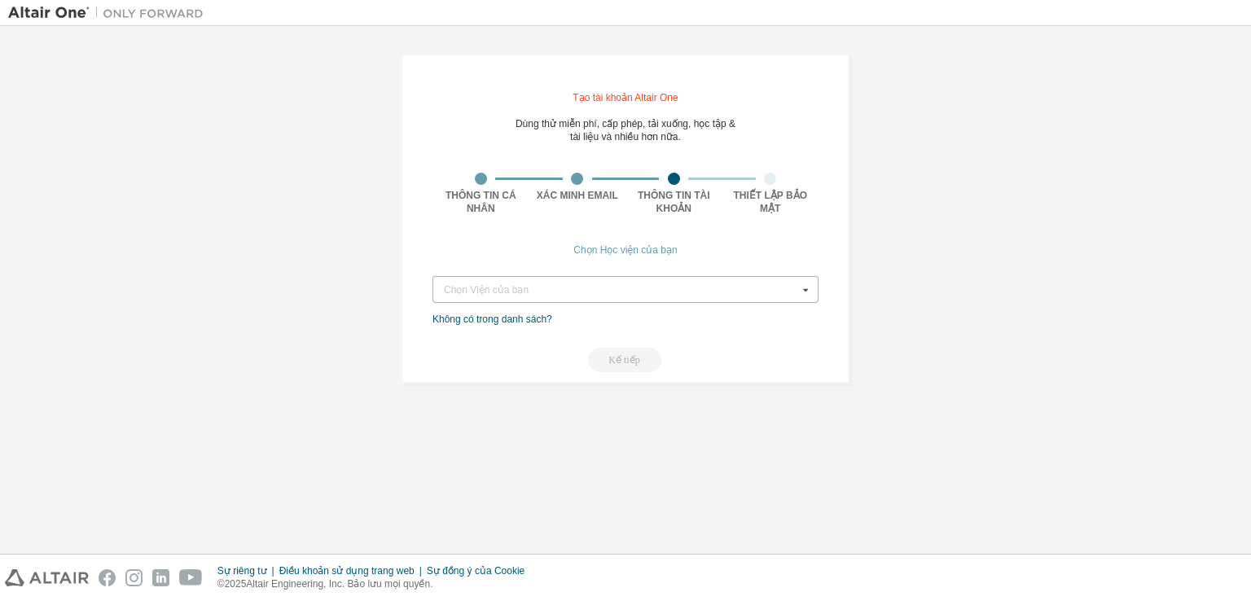
click at [684, 292] on div "Chọn Viện của bạn" at bounding box center [621, 290] width 354 height 10
type input "***"
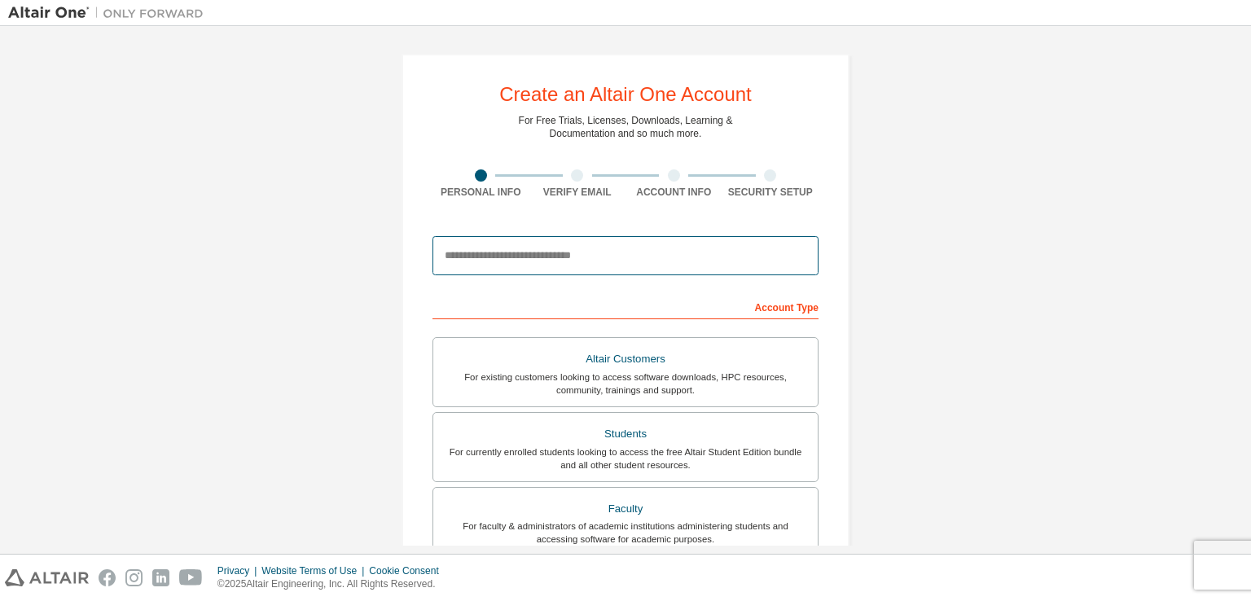
click at [516, 249] on input "email" at bounding box center [626, 255] width 386 height 39
type input "**********"
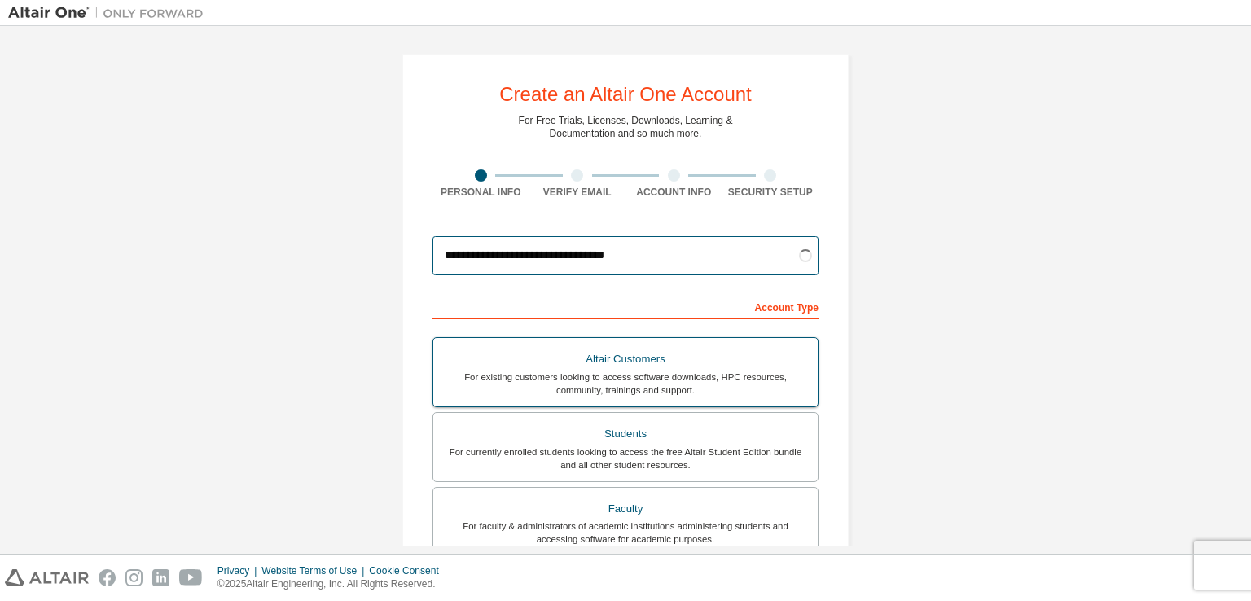
scroll to position [244, 0]
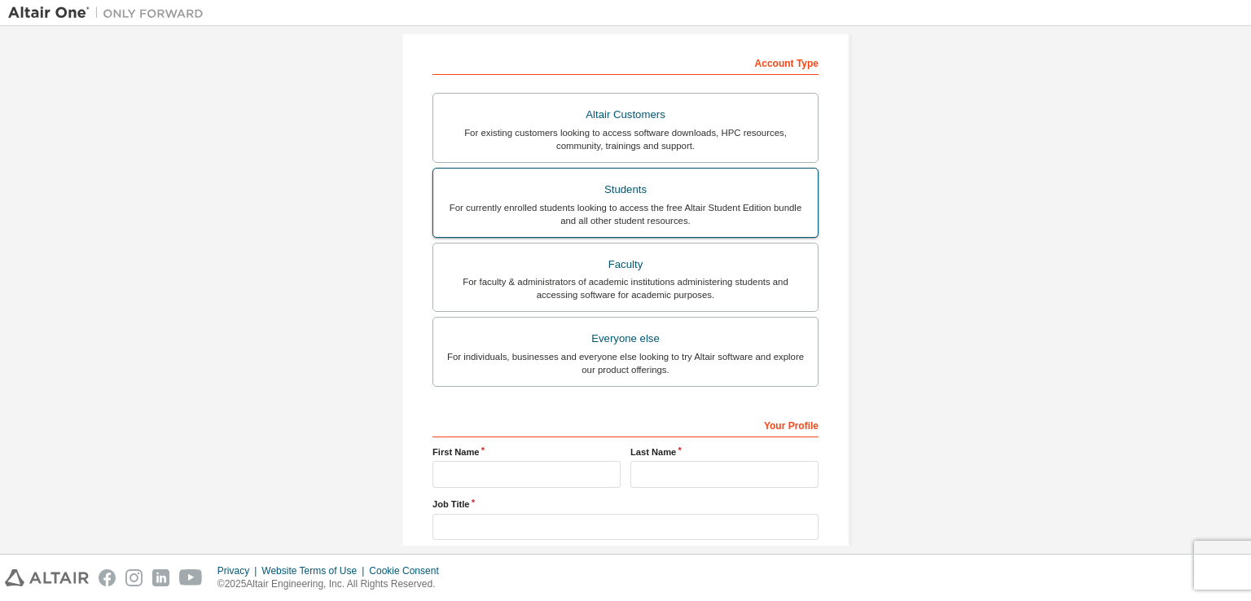
click at [578, 189] on div "Students" at bounding box center [625, 189] width 365 height 23
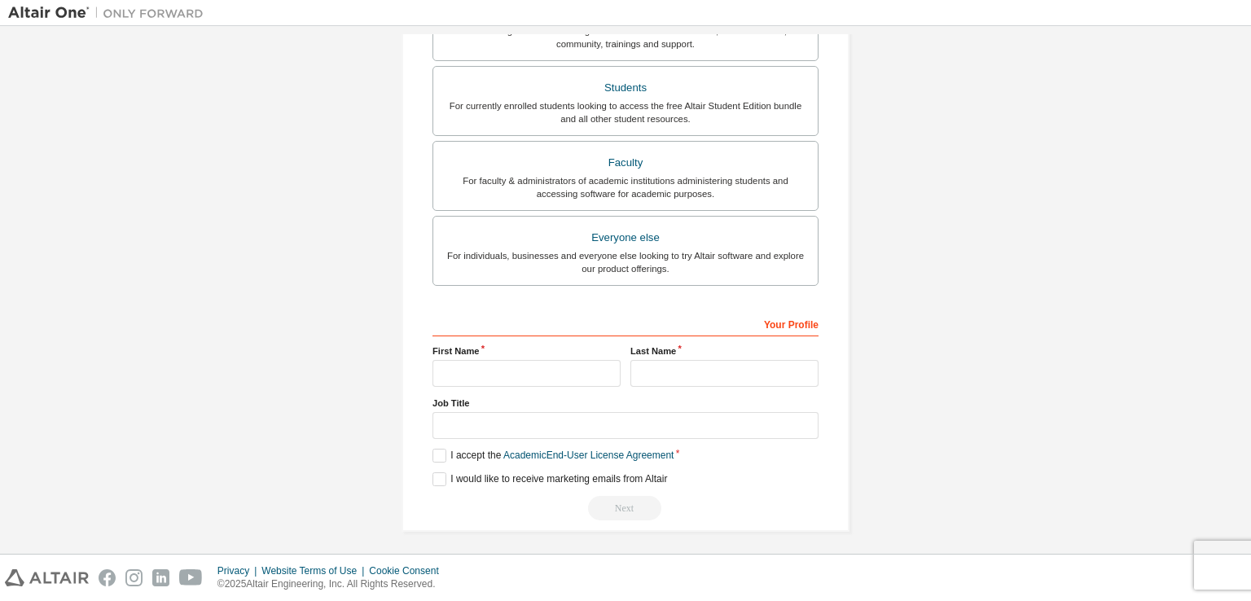
scroll to position [390, 0]
click at [467, 358] on input "text" at bounding box center [527, 371] width 188 height 27
type input "****"
click at [671, 359] on input "text" at bounding box center [725, 371] width 188 height 27
type input "**"
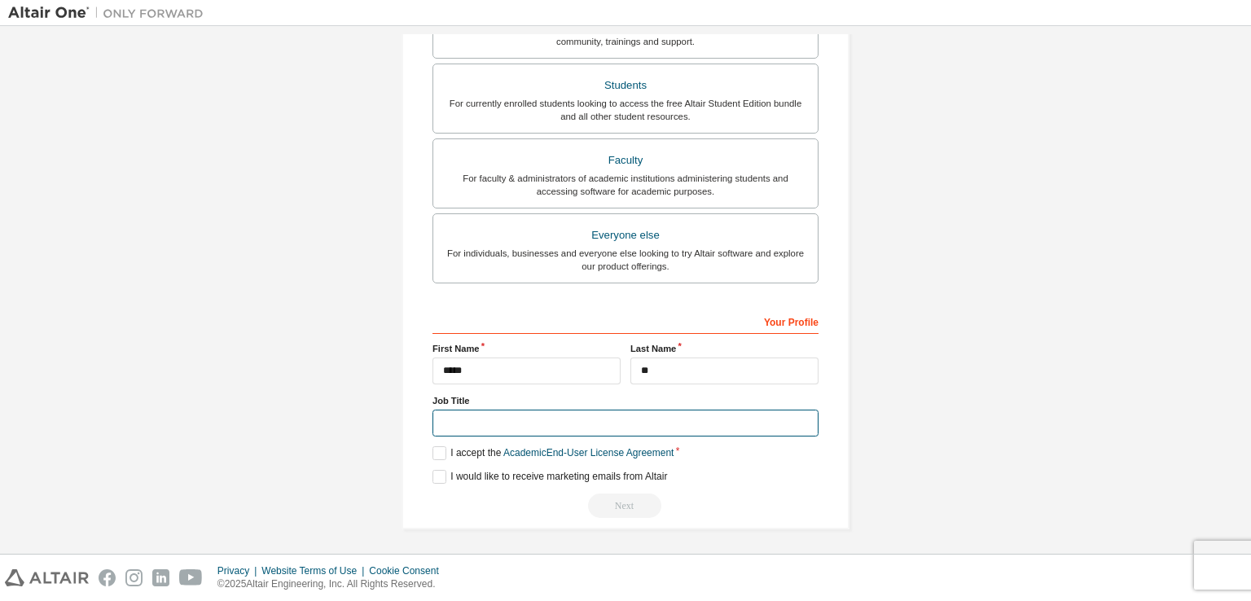
click at [541, 428] on input "text" at bounding box center [626, 423] width 386 height 27
type input "*******"
click at [433, 453] on label "I accept the Academic End-User License Agreement" at bounding box center [553, 453] width 241 height 14
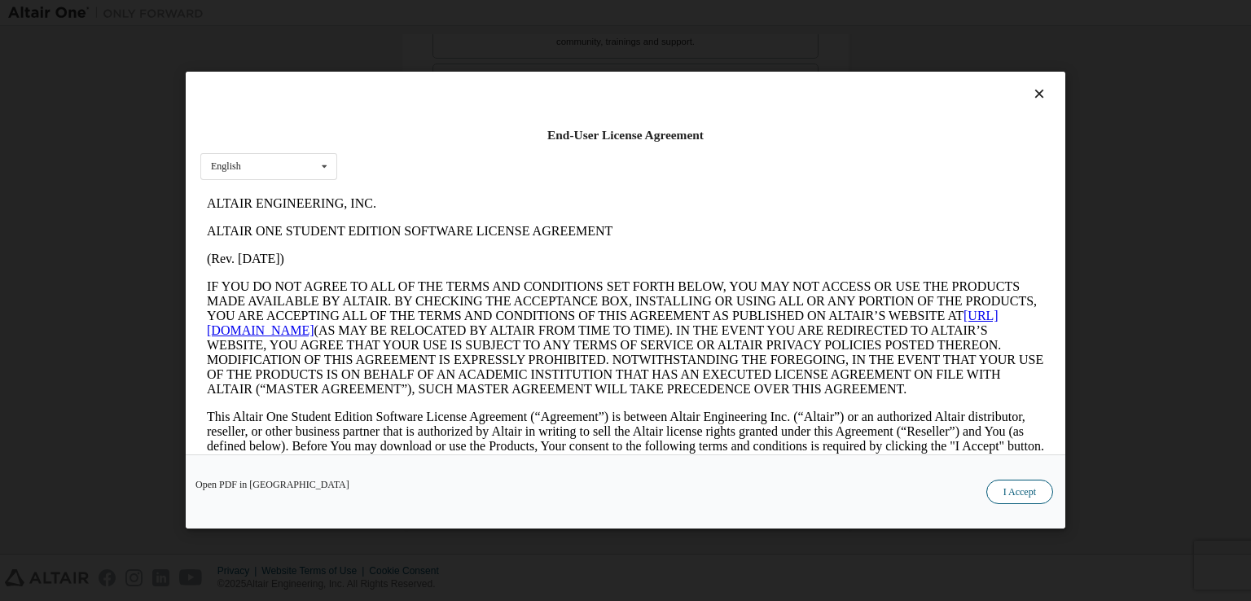
scroll to position [0, 0]
click at [1017, 498] on button "I Accept" at bounding box center [1020, 493] width 67 height 24
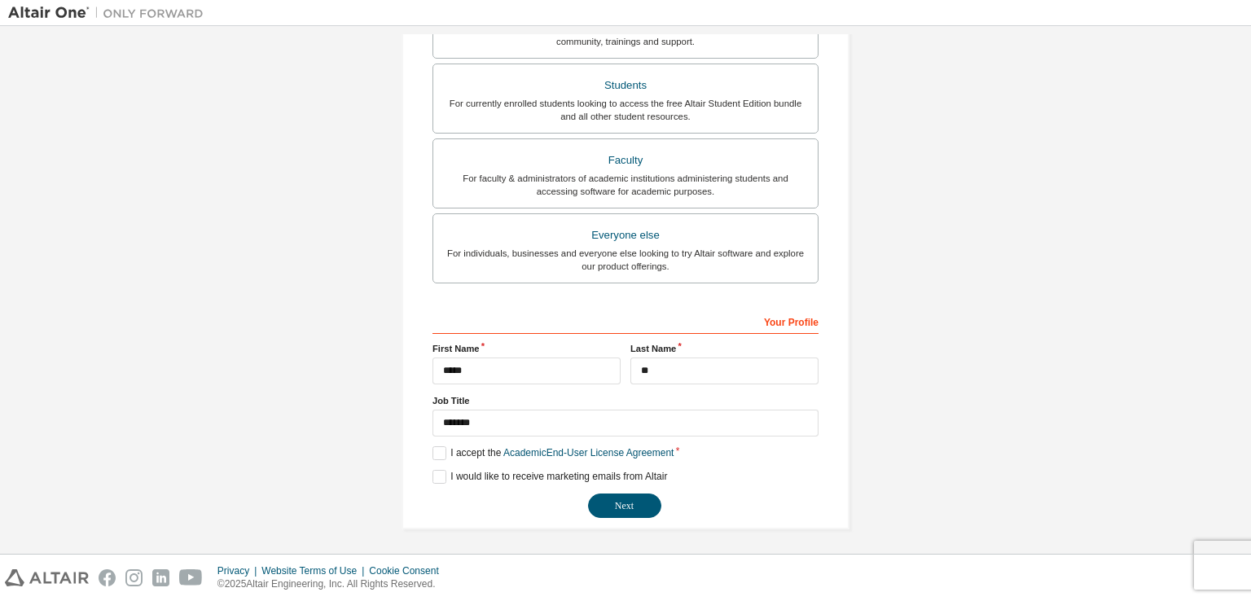
click at [437, 481] on div "**********" at bounding box center [626, 413] width 386 height 211
click at [437, 475] on label "I would like to receive marketing emails from Altair" at bounding box center [550, 477] width 235 height 14
click at [620, 506] on button "Next" at bounding box center [624, 506] width 73 height 24
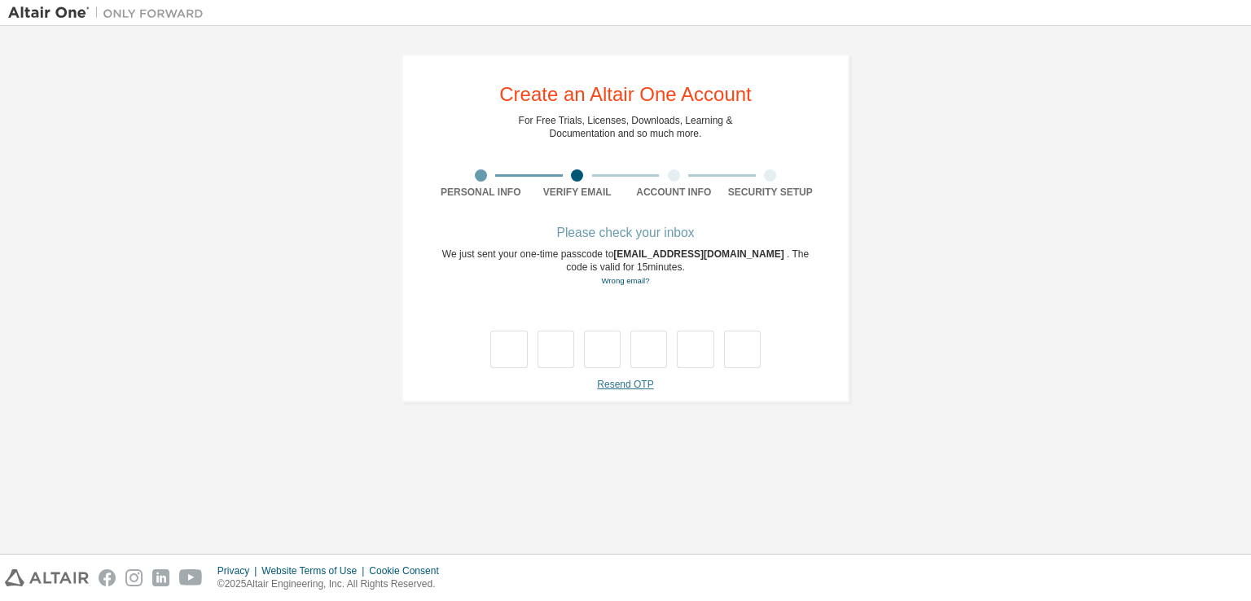
click at [614, 389] on link "Resend OTP" at bounding box center [625, 384] width 56 height 11
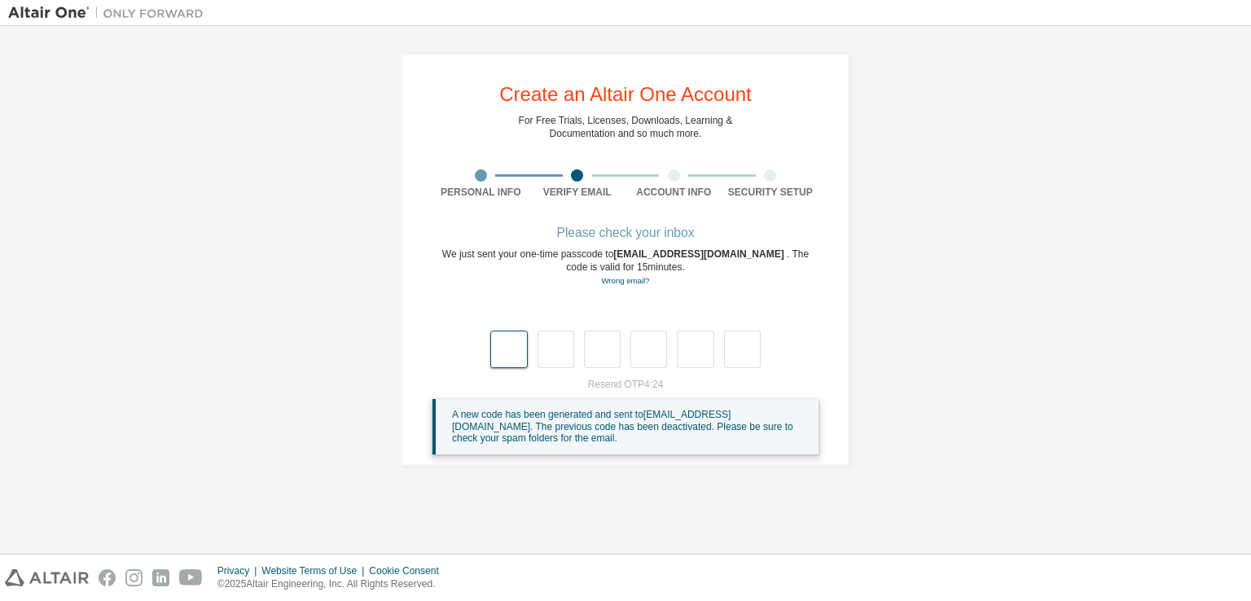
click at [503, 356] on input "text" at bounding box center [508, 349] width 37 height 37
type input "*"
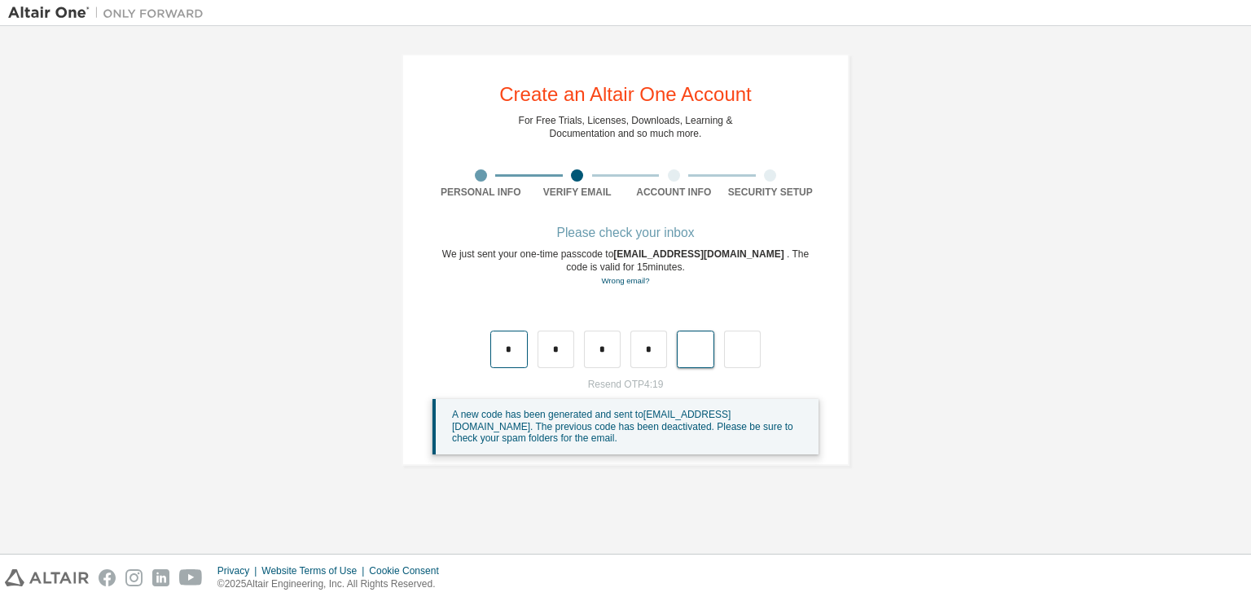
type input "*"
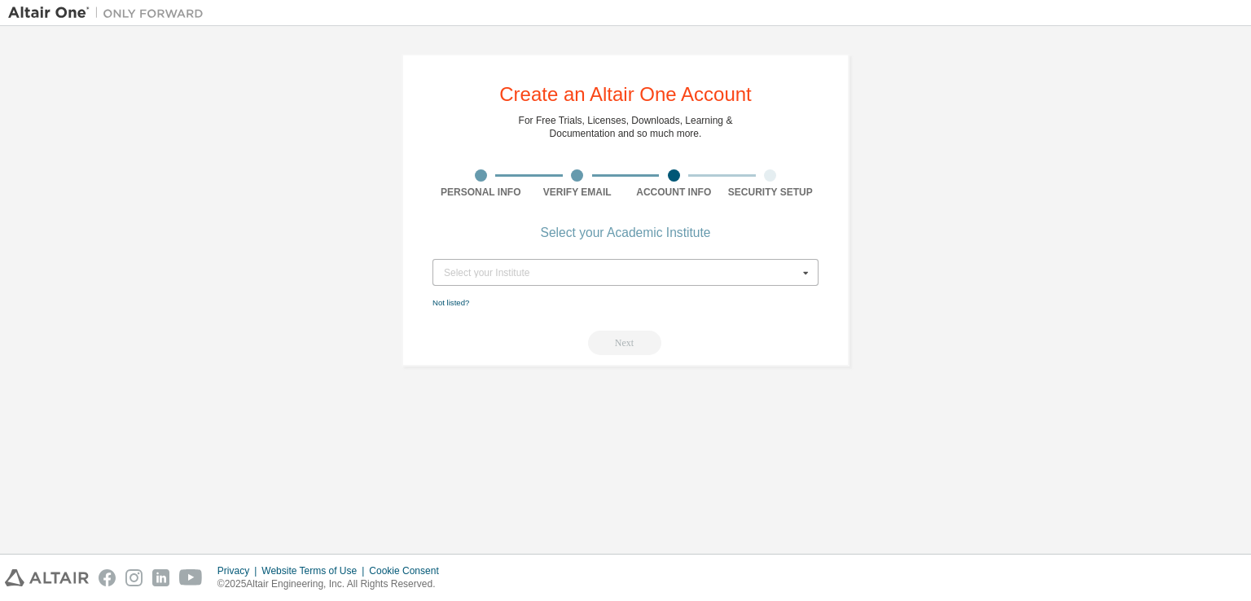
click at [665, 268] on div "Select your Institute" at bounding box center [621, 273] width 354 height 10
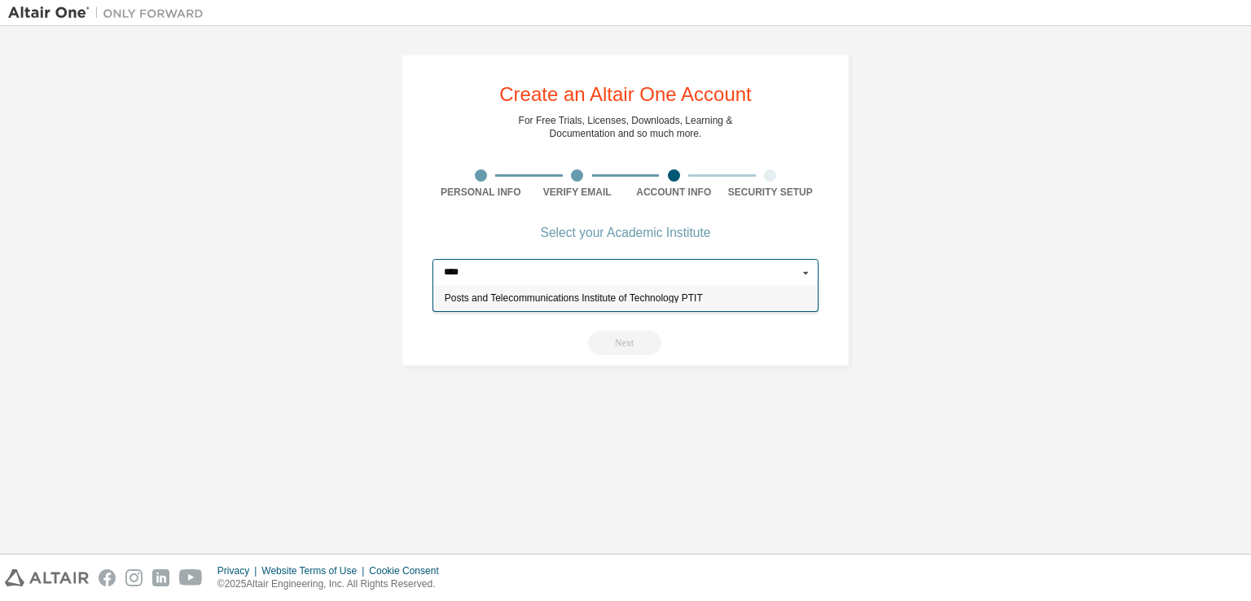
type input "****"
click at [662, 294] on span "Posts and Telecommunications Institute of Technology PTIT" at bounding box center [626, 299] width 363 height 10
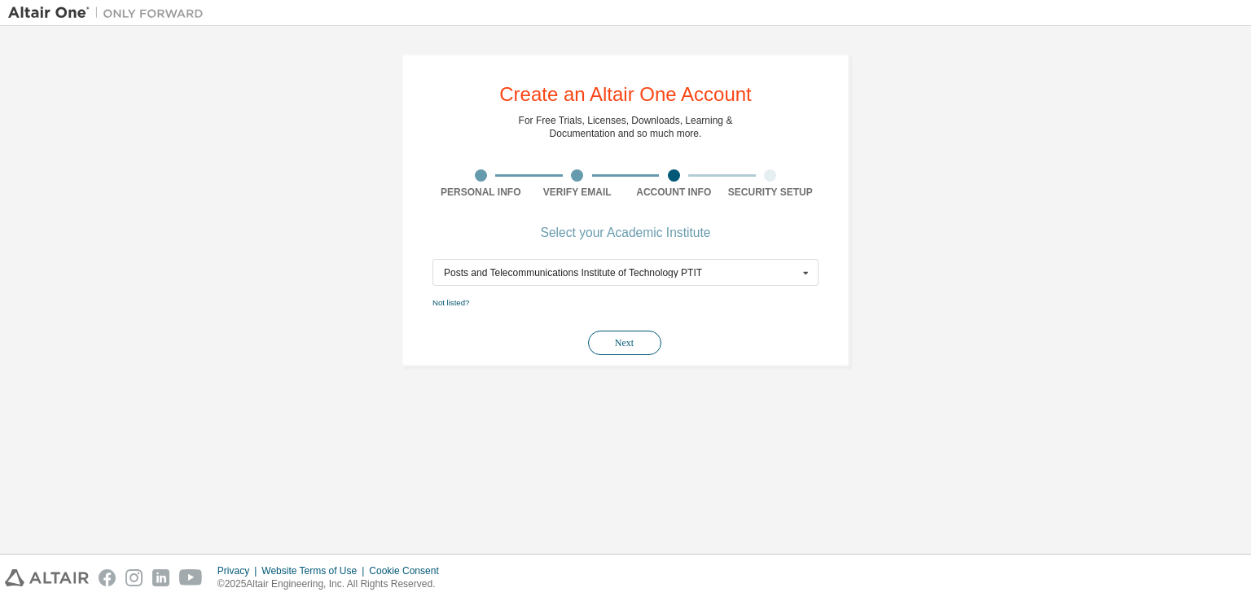
click at [635, 336] on button "Next" at bounding box center [624, 343] width 73 height 24
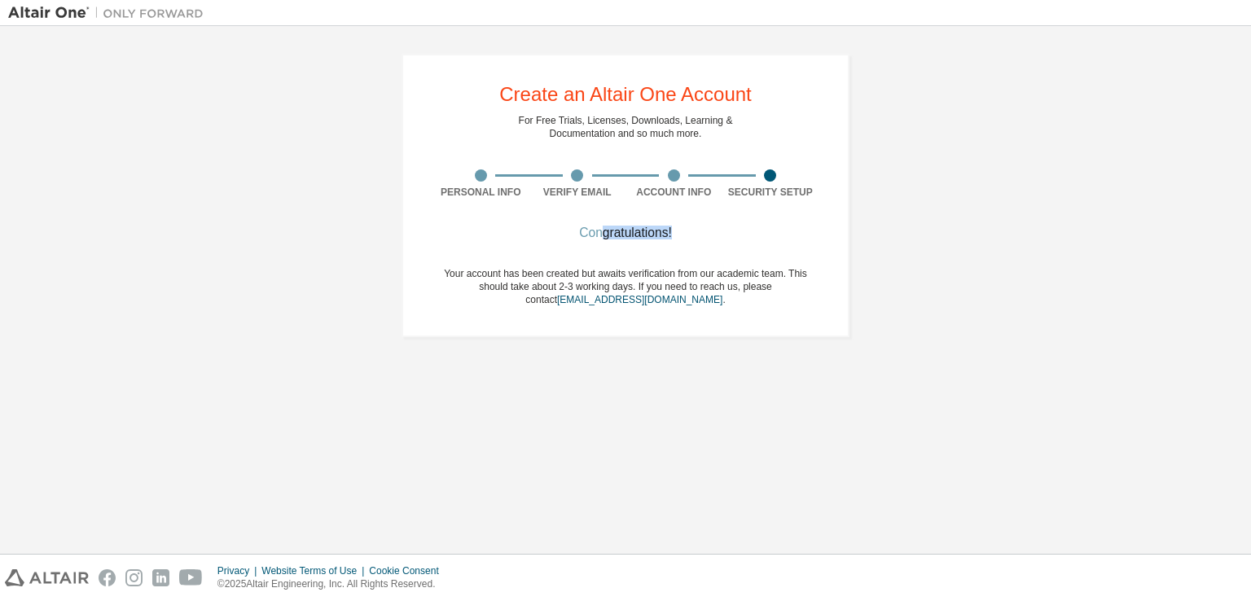
drag, startPoint x: 598, startPoint y: 233, endPoint x: 718, endPoint y: 229, distance: 119.8
click at [718, 229] on div "Congratulations!" at bounding box center [626, 233] width 386 height 10
click at [719, 229] on div "Congratulations!" at bounding box center [626, 233] width 386 height 10
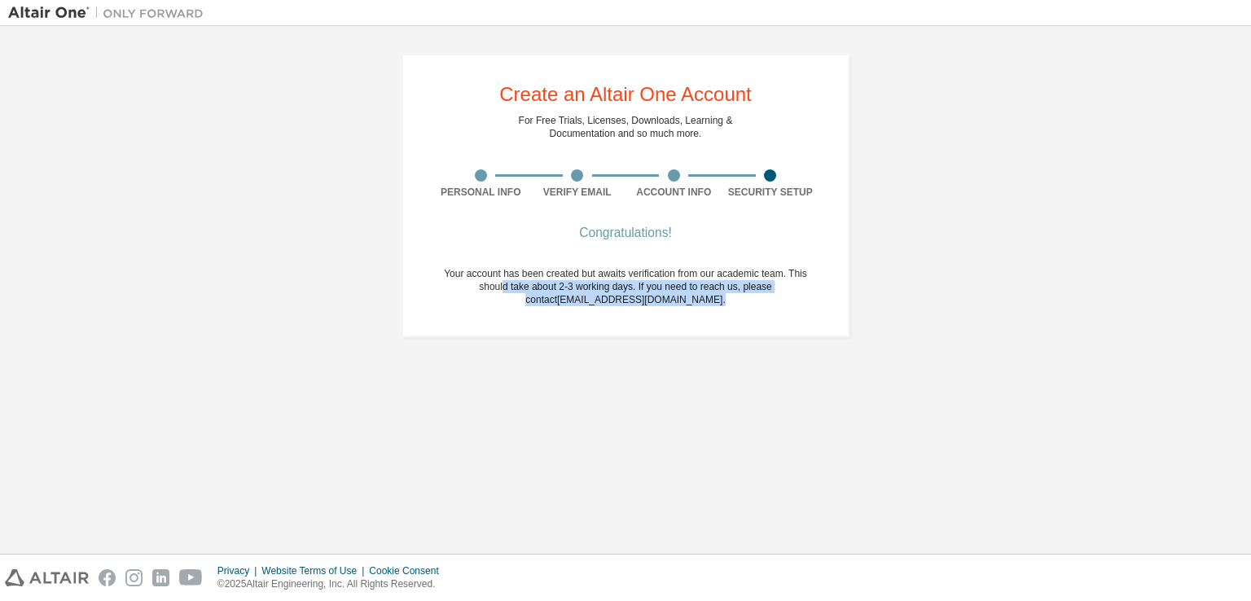
drag, startPoint x: 486, startPoint y: 281, endPoint x: 830, endPoint y: 296, distance: 344.9
click at [830, 296] on div "Create an Altair One Account For Free Trials, Licenses, Downloads, Learning & D…" at bounding box center [626, 196] width 448 height 284
click at [829, 296] on div "Create an Altair One Account For Free Trials, Licenses, Downloads, Learning & D…" at bounding box center [626, 196] width 448 height 284
click at [756, 284] on span "Your account has been created but awaits verification from our academic team. T…" at bounding box center [625, 286] width 363 height 37
click at [632, 301] on link "academicsupport@altair.com" at bounding box center [639, 299] width 165 height 11
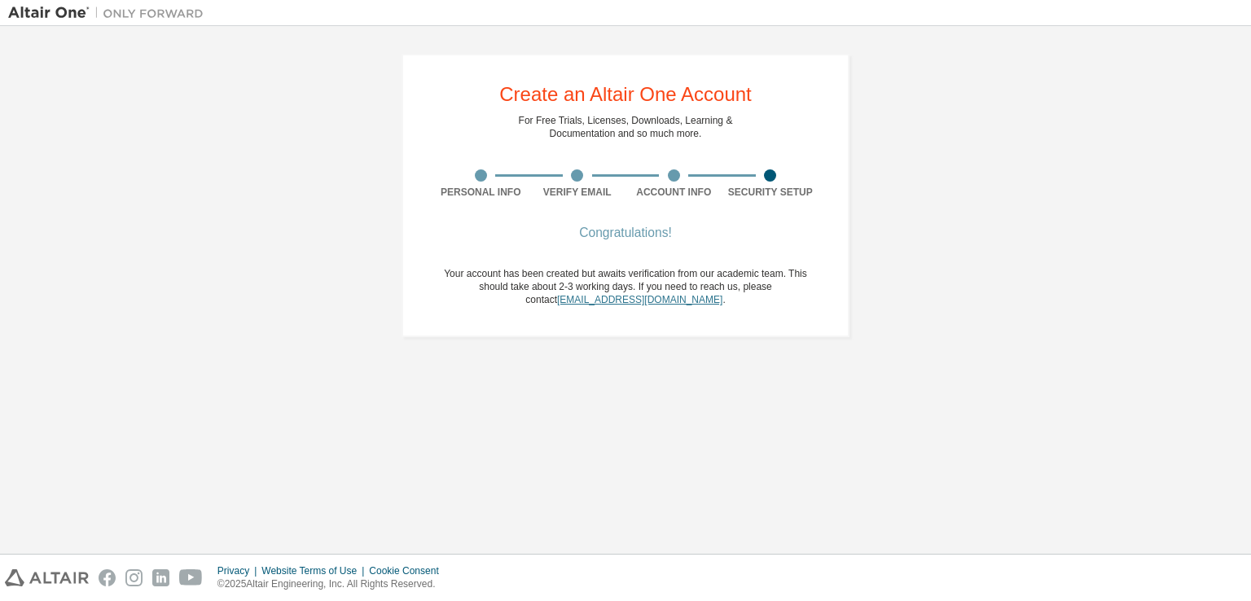
click at [645, 297] on link "academicsupport@altair.com" at bounding box center [639, 299] width 165 height 11
